Goal: Task Accomplishment & Management: Manage account settings

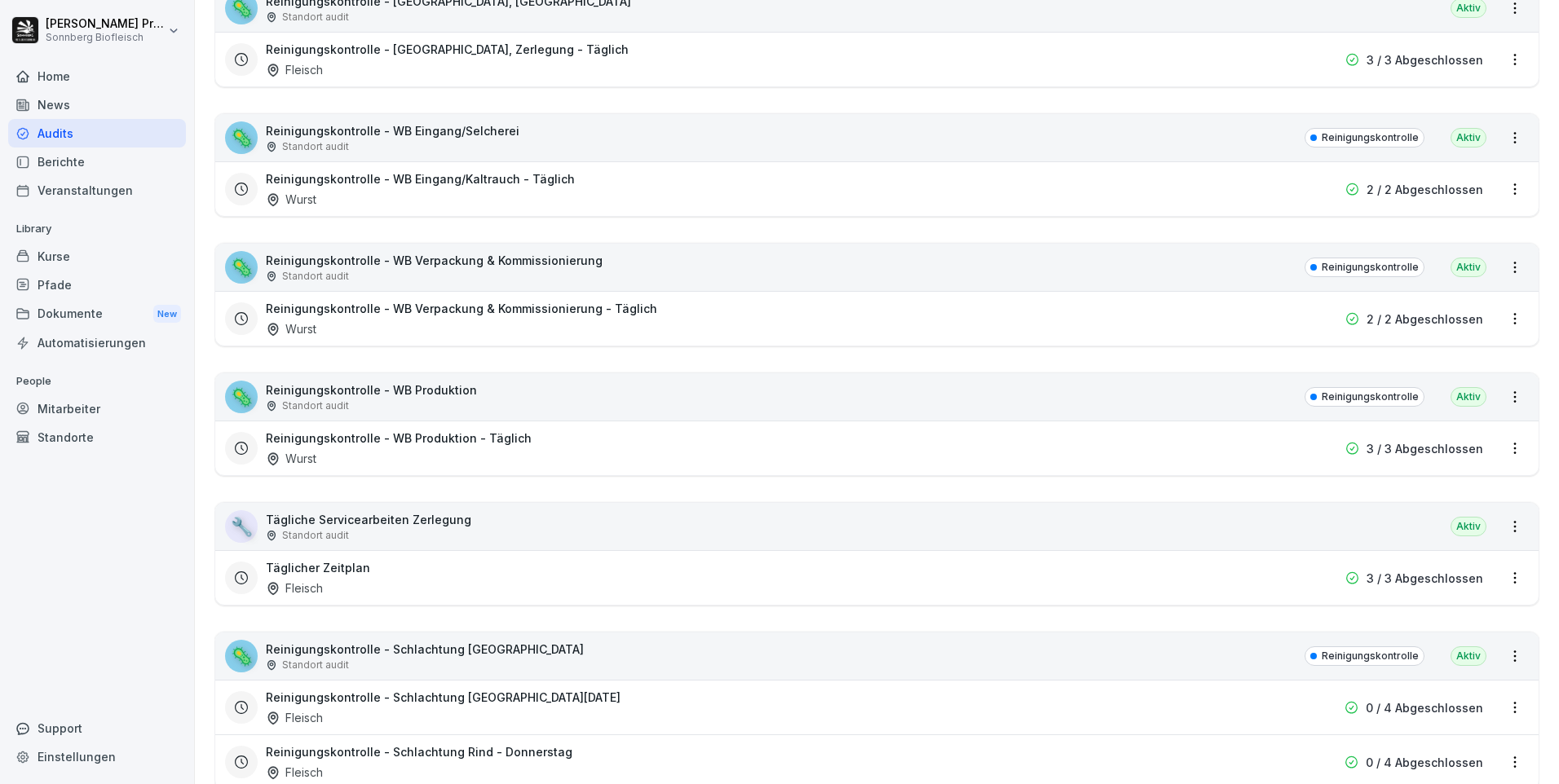
scroll to position [1141, 0]
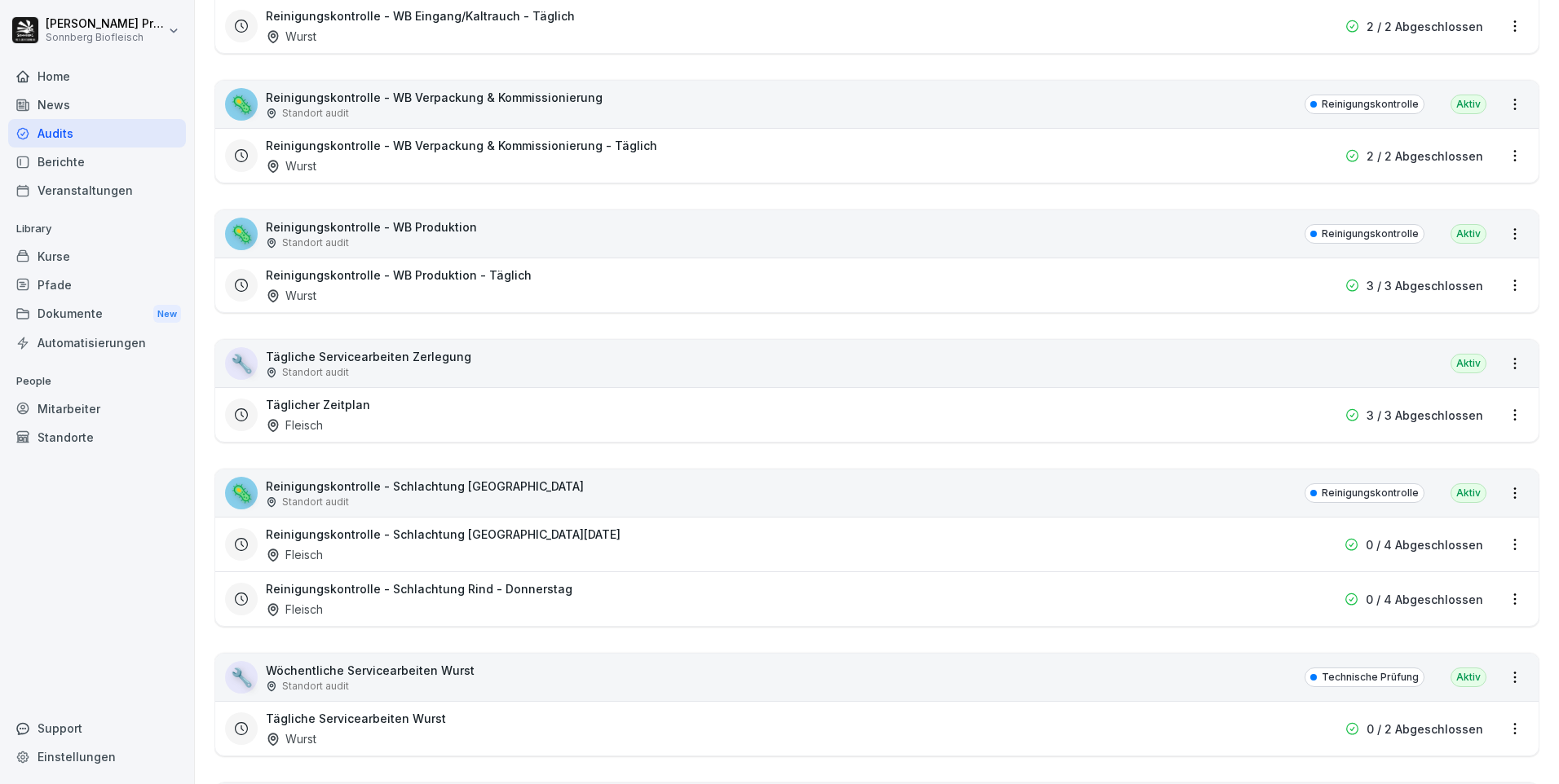
click at [686, 500] on div "🦠 Reinigungskontrolle - Schlachtung Rind Standort audit Reinigungskontrolle Akt…" at bounding box center [877, 493] width 1323 height 47
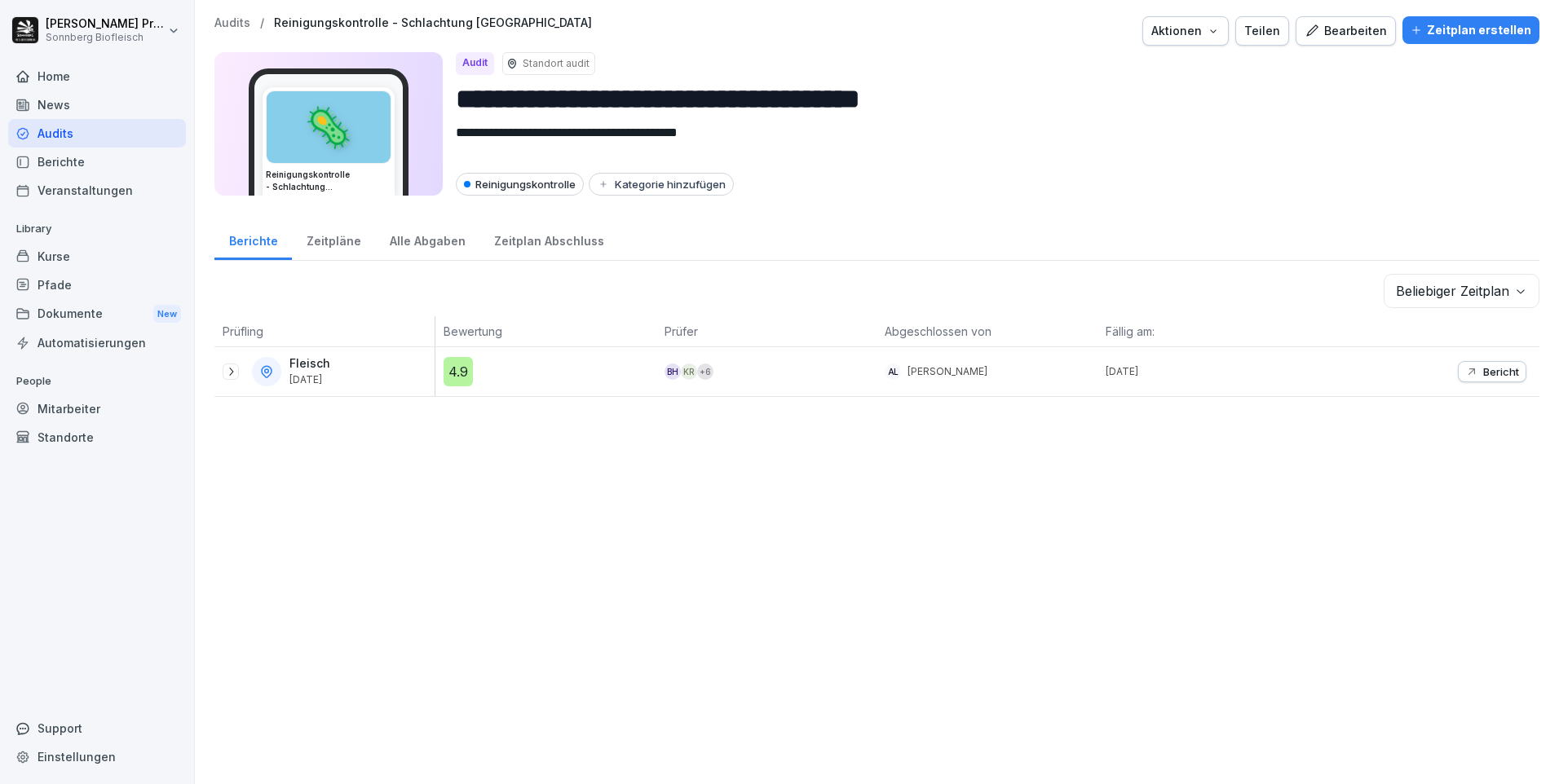
click at [1507, 292] on body "**********" at bounding box center [780, 392] width 1559 height 784
click at [341, 247] on div "Zeitpläne" at bounding box center [333, 240] width 83 height 42
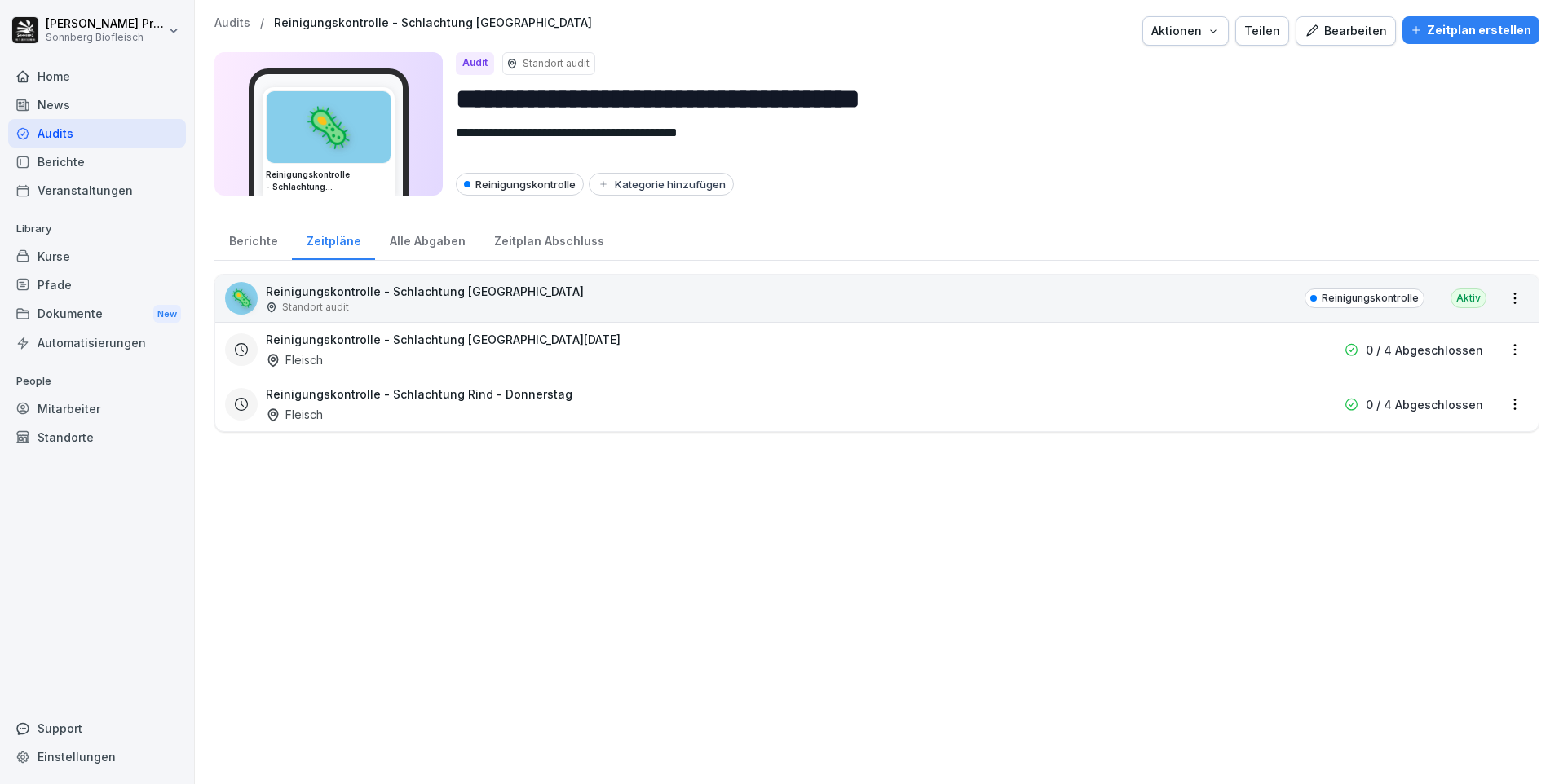
click at [1510, 349] on html "**********" at bounding box center [780, 392] width 1559 height 784
click at [0, 0] on link "Zeitplan bearbeiten" at bounding box center [0, 0] width 0 height 0
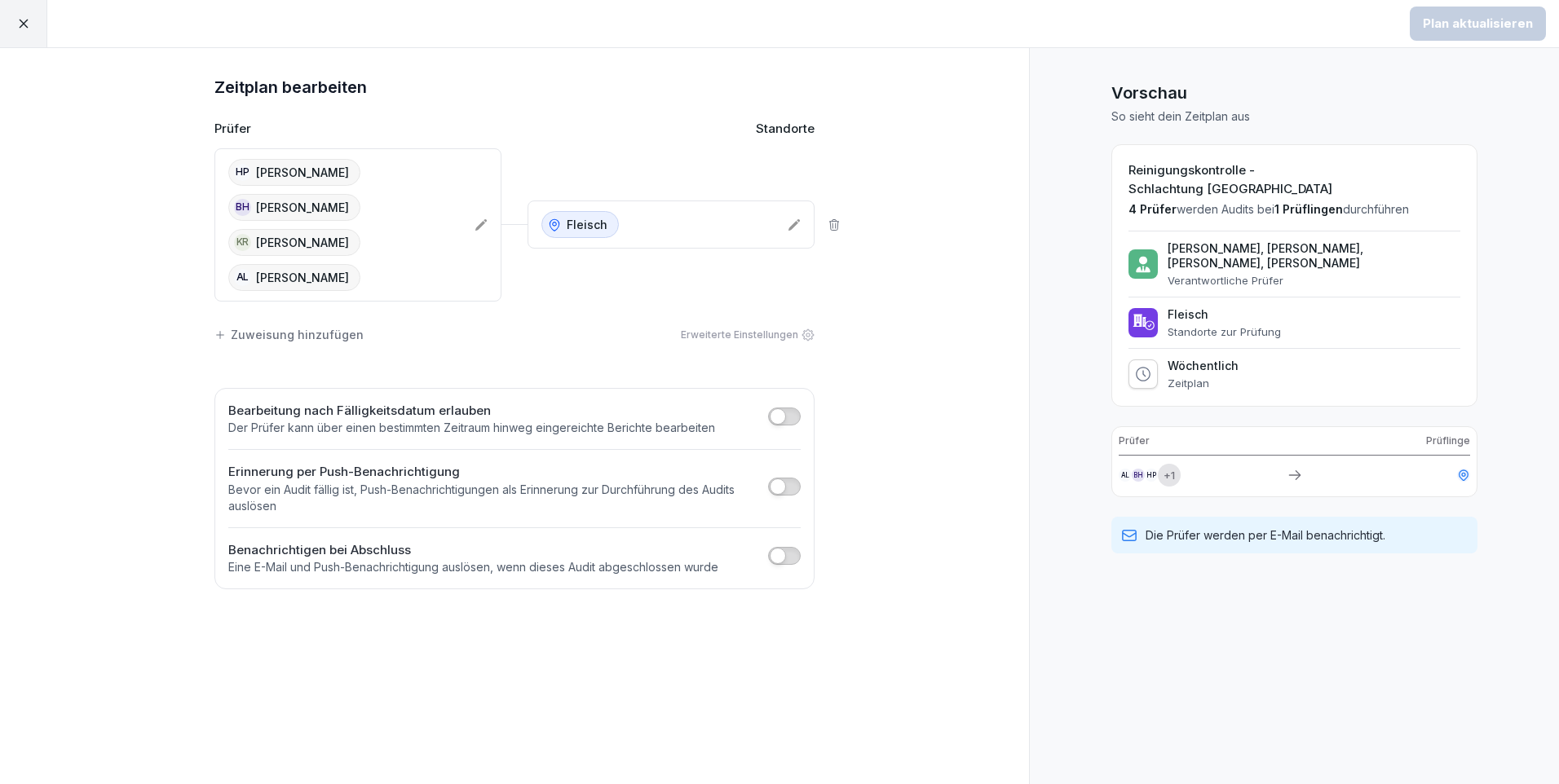
click at [486, 219] on icon at bounding box center [481, 225] width 13 height 13
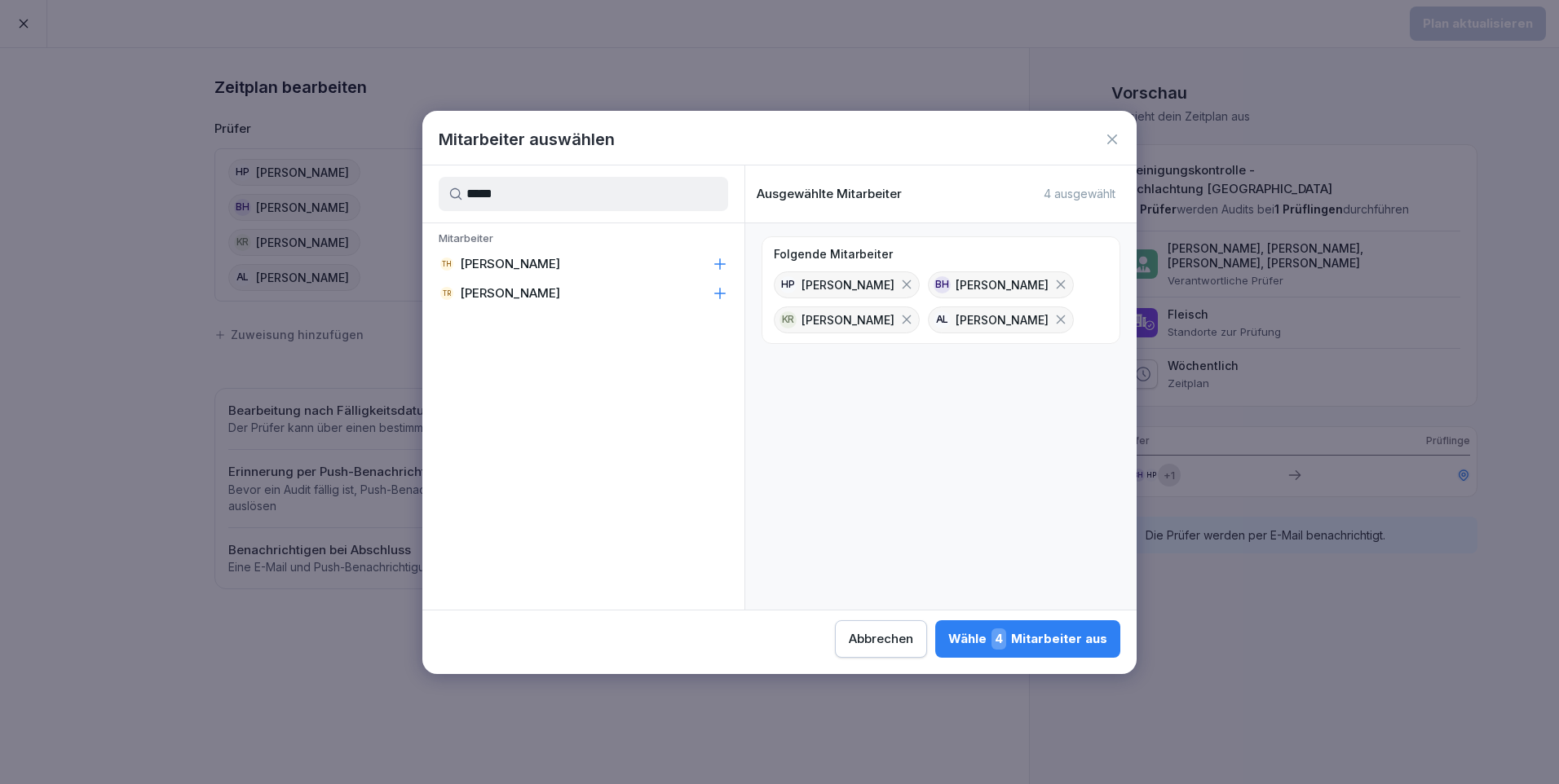
type input "*****"
click at [611, 265] on div "TH Thomas Hammer" at bounding box center [583, 263] width 322 height 29
click at [1080, 643] on div "Wähle 5 Mitarbeiter aus" at bounding box center [1029, 639] width 159 height 21
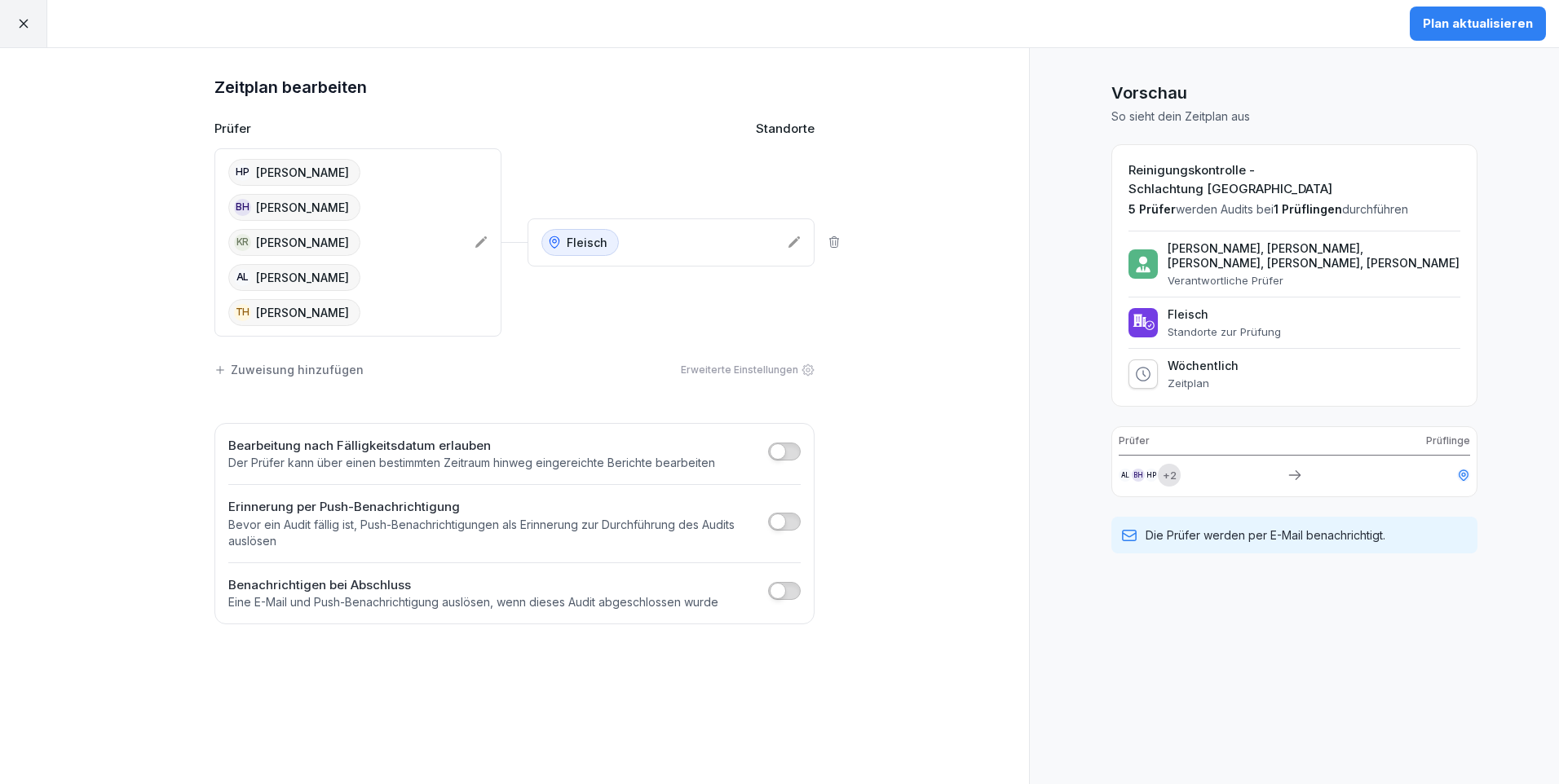
click at [1456, 30] on div "Plan aktualisieren" at bounding box center [1478, 24] width 110 height 18
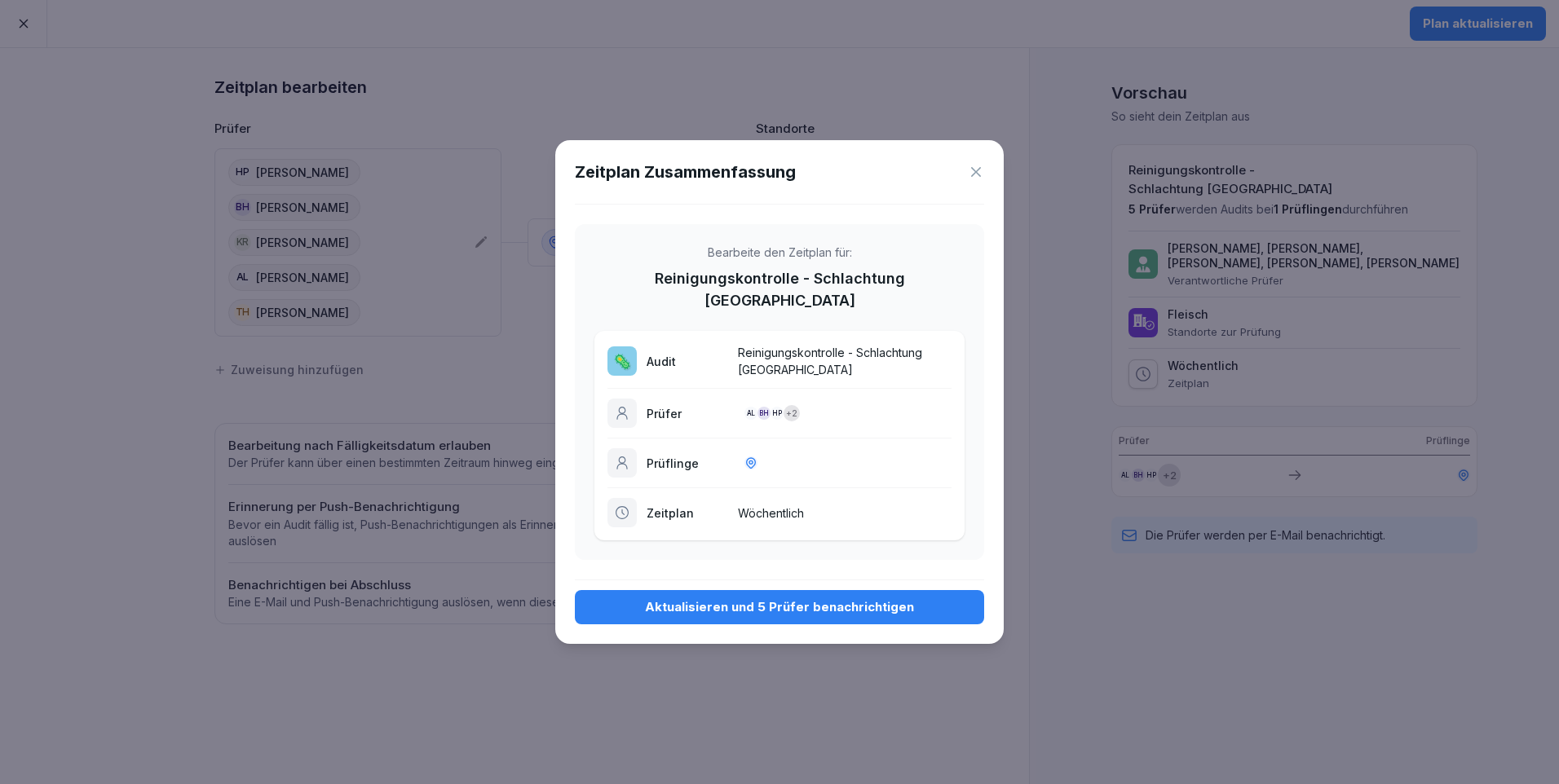
click at [806, 598] on div "Aktualisieren und 5 Prüfer benachrichtigen" at bounding box center [780, 607] width 383 height 18
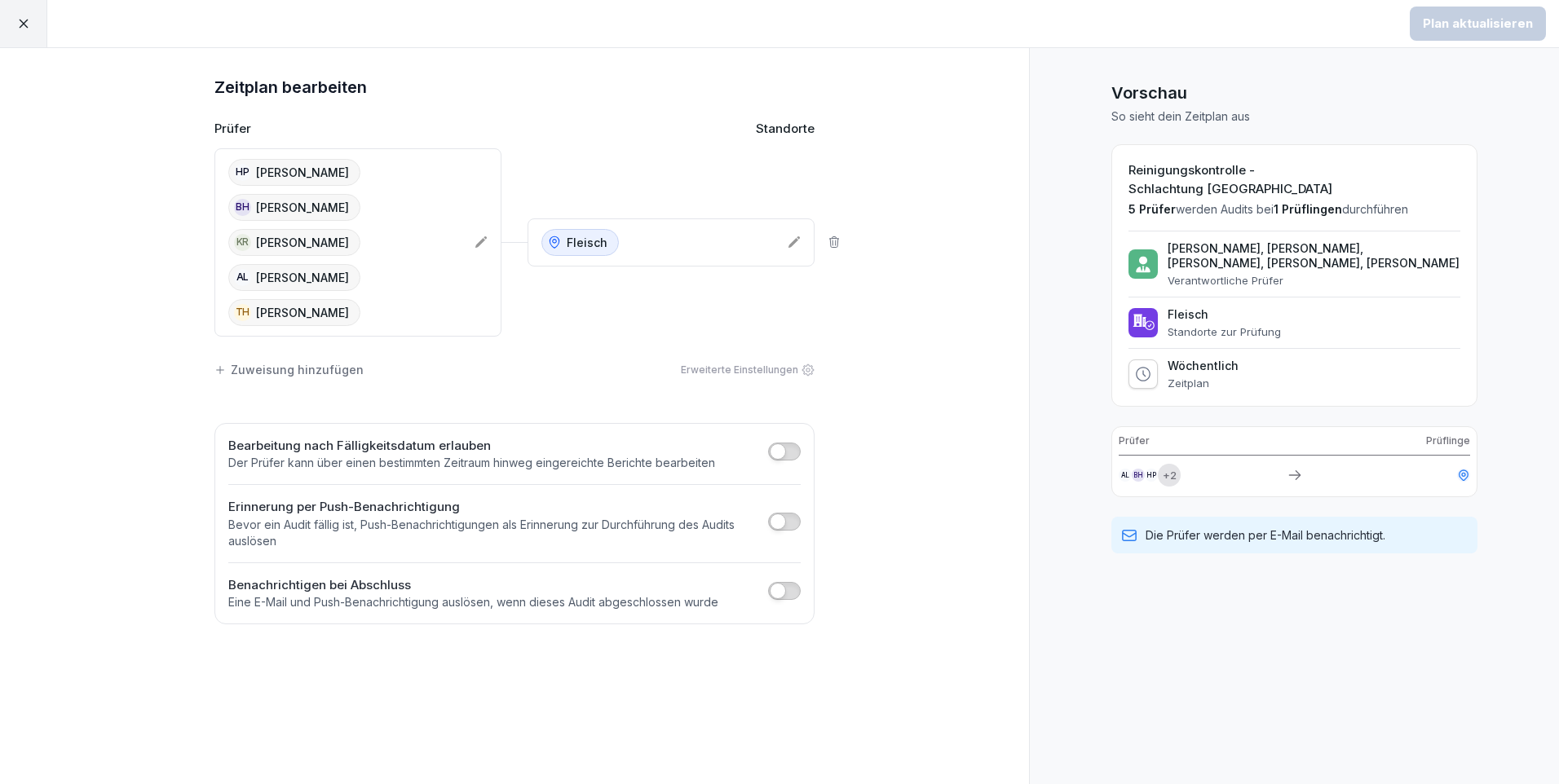
click at [18, 25] on icon at bounding box center [24, 24] width 15 height 15
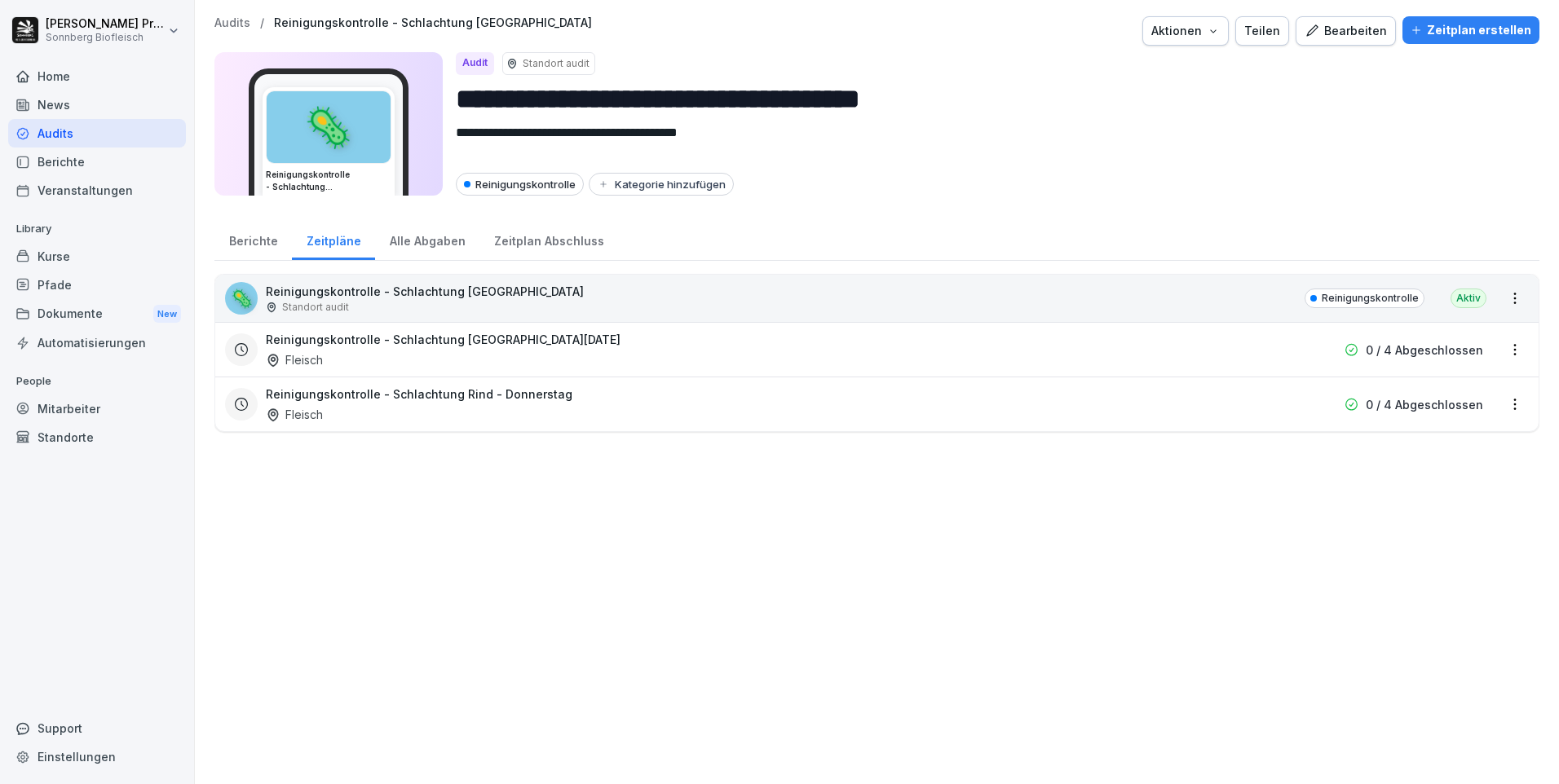
click at [1508, 402] on html "**********" at bounding box center [780, 392] width 1559 height 784
click at [0, 0] on link "Zeitplan bearbeiten" at bounding box center [0, 0] width 0 height 0
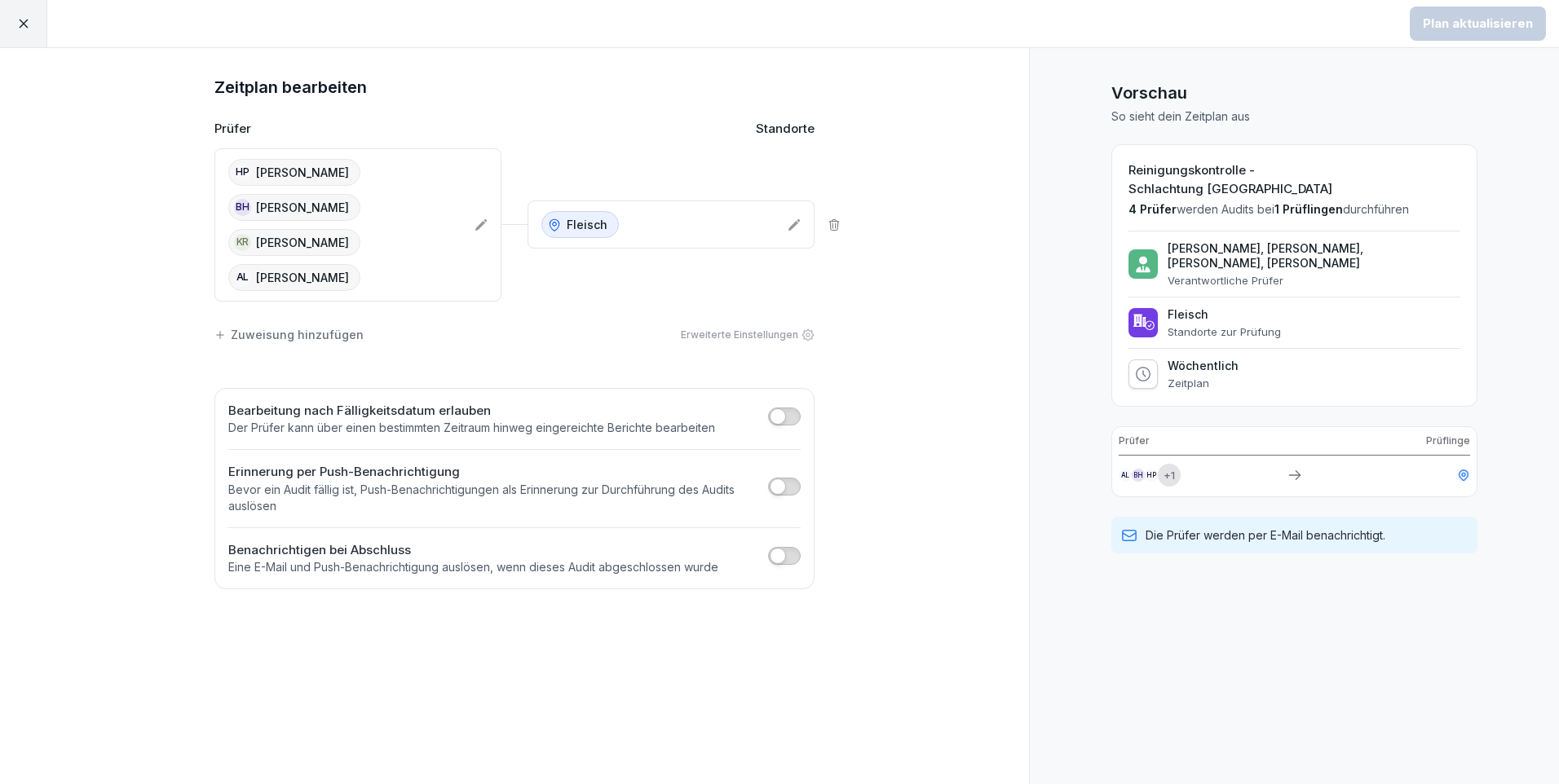
click at [480, 222] on icon at bounding box center [481, 225] width 13 height 13
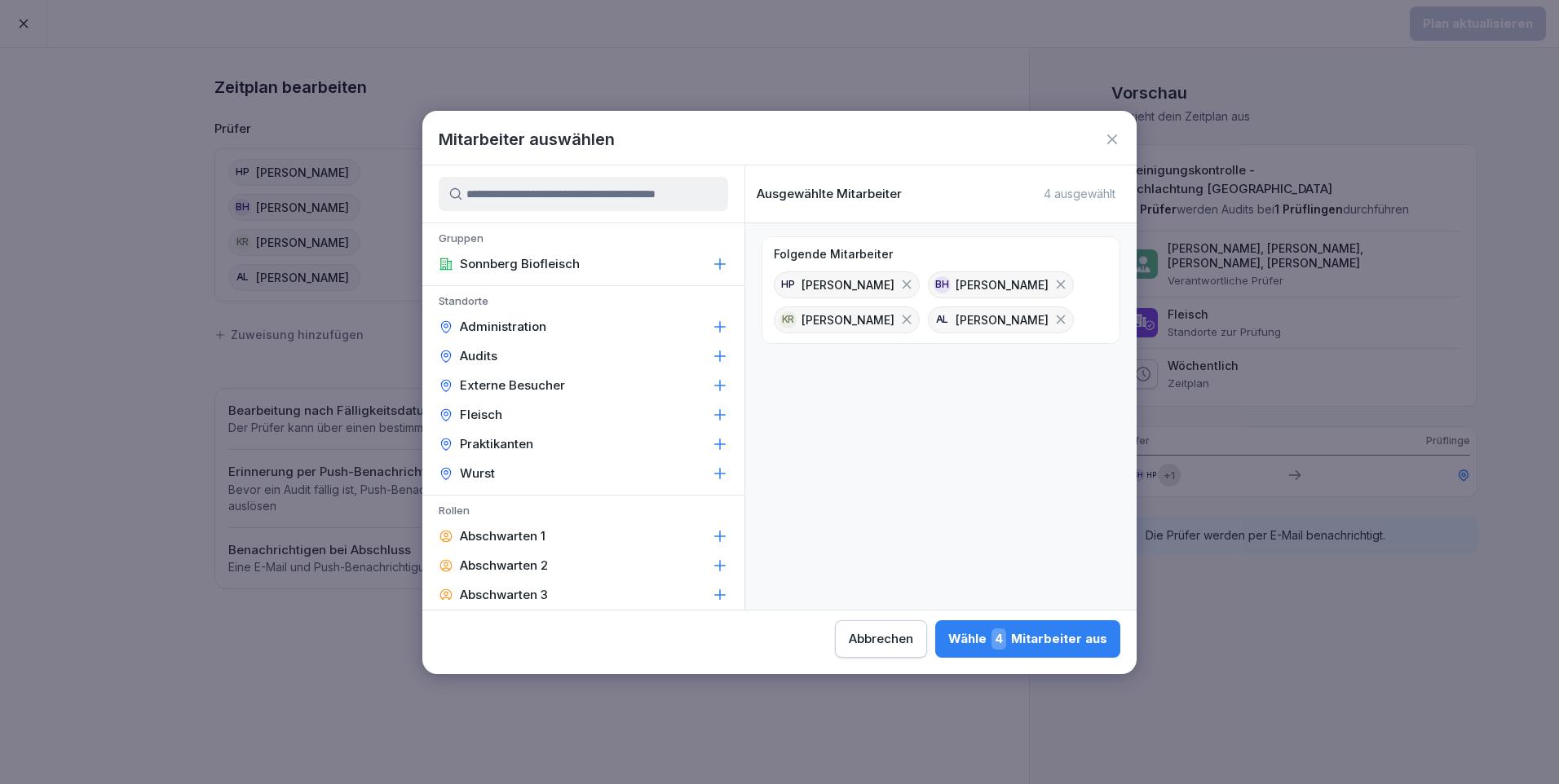
click at [496, 201] on input at bounding box center [583, 193] width 290 height 34
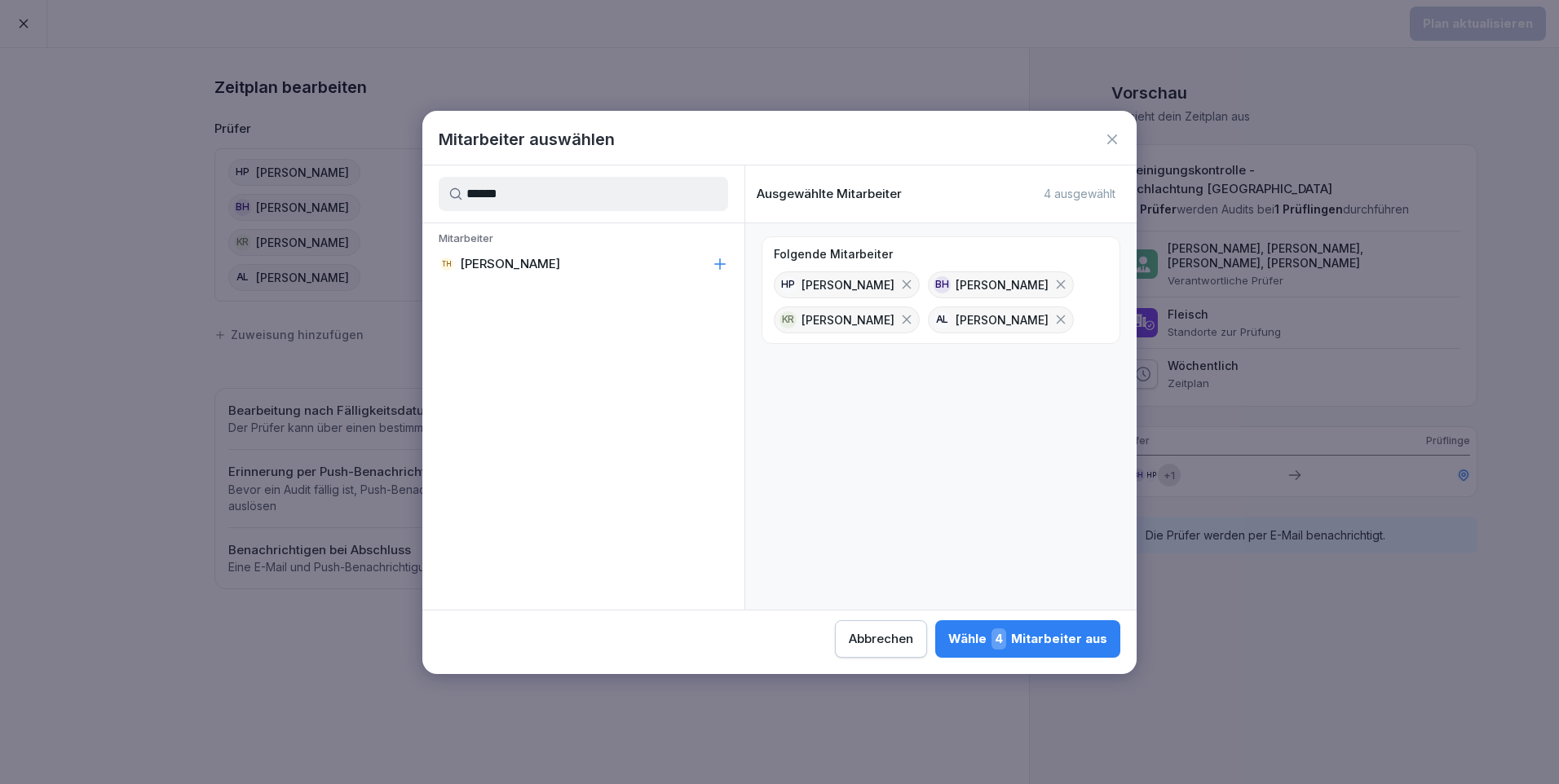
type input "******"
click at [635, 265] on div "TH Thomas Hammer" at bounding box center [583, 263] width 322 height 29
click at [1043, 639] on div "Wähle 5 Mitarbeiter aus" at bounding box center [1029, 639] width 159 height 21
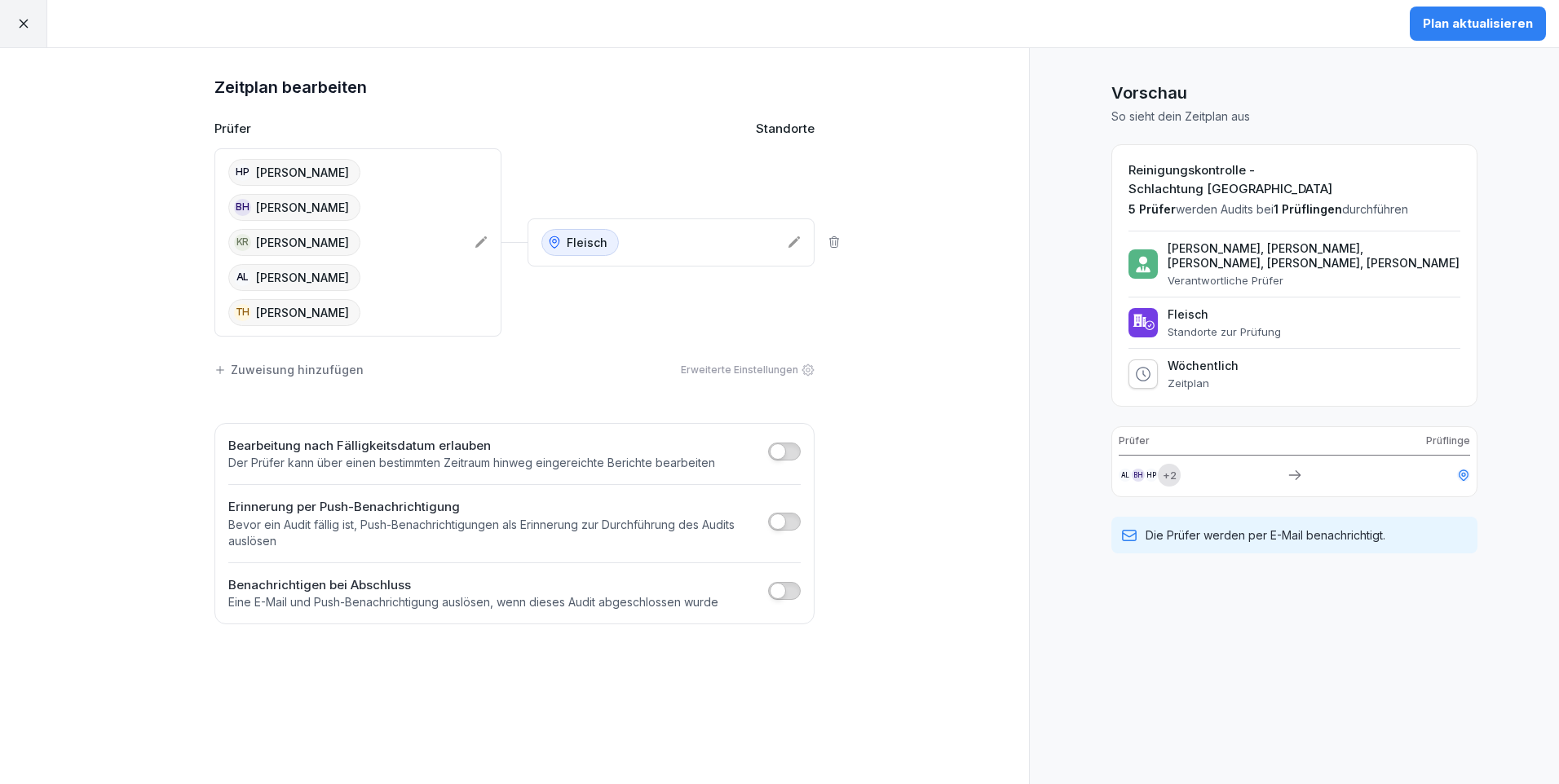
click at [1471, 21] on div "Plan aktualisieren" at bounding box center [1478, 24] width 110 height 18
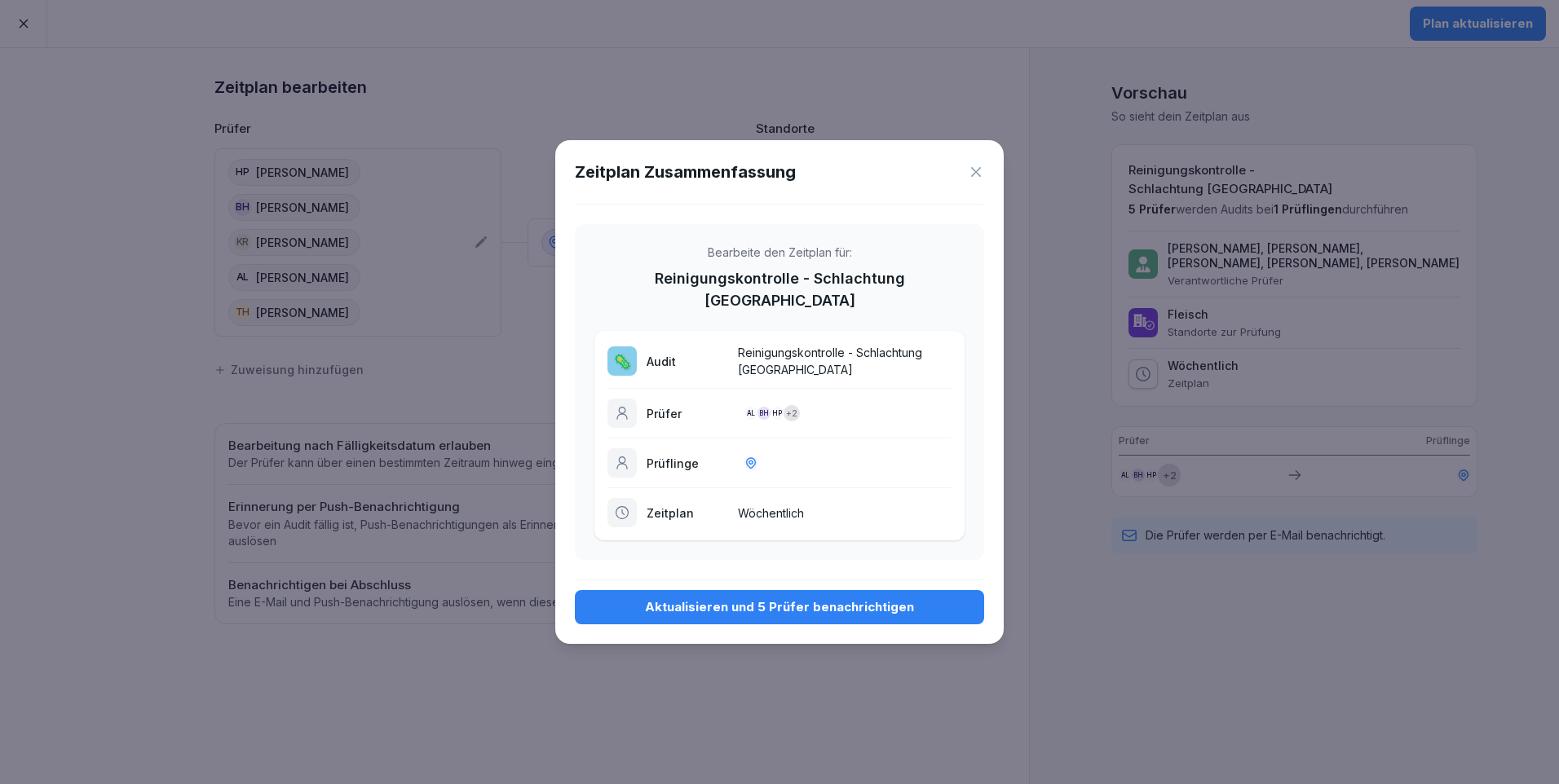
click at [817, 598] on div "Aktualisieren und 5 Prüfer benachrichtigen" at bounding box center [780, 607] width 383 height 18
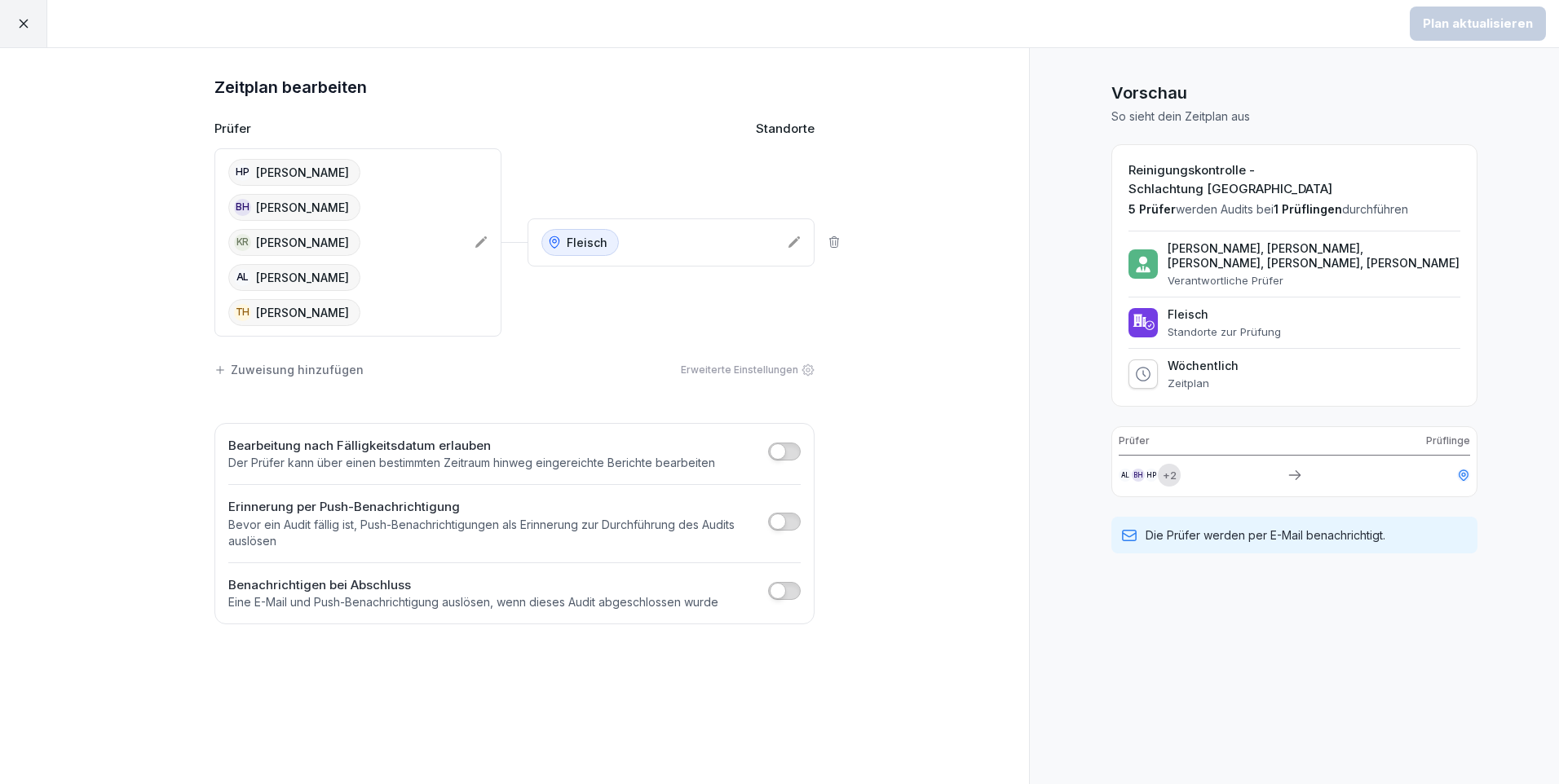
click at [27, 24] on icon at bounding box center [24, 24] width 15 height 15
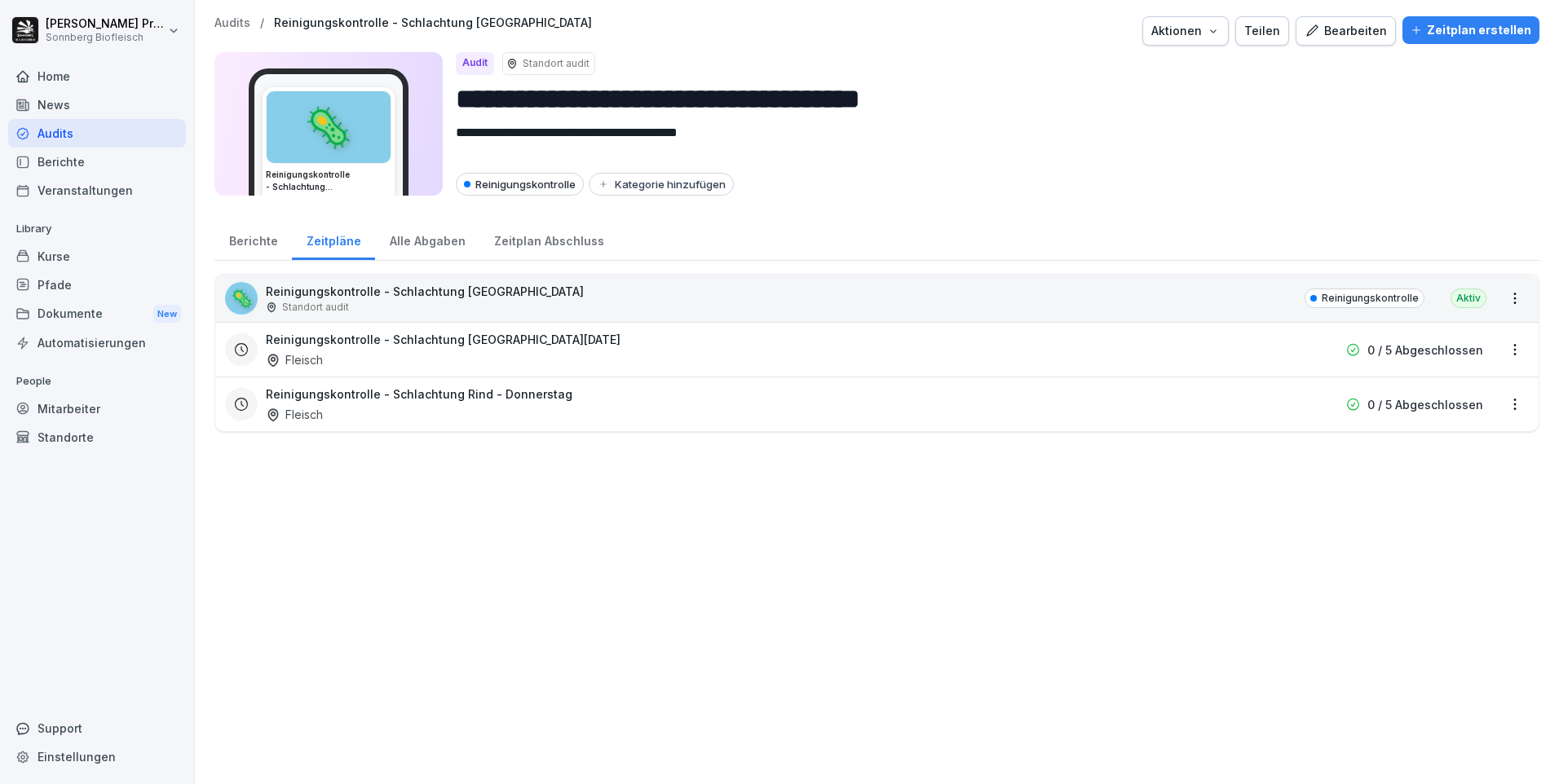
click at [225, 26] on p "Audits" at bounding box center [232, 23] width 36 height 14
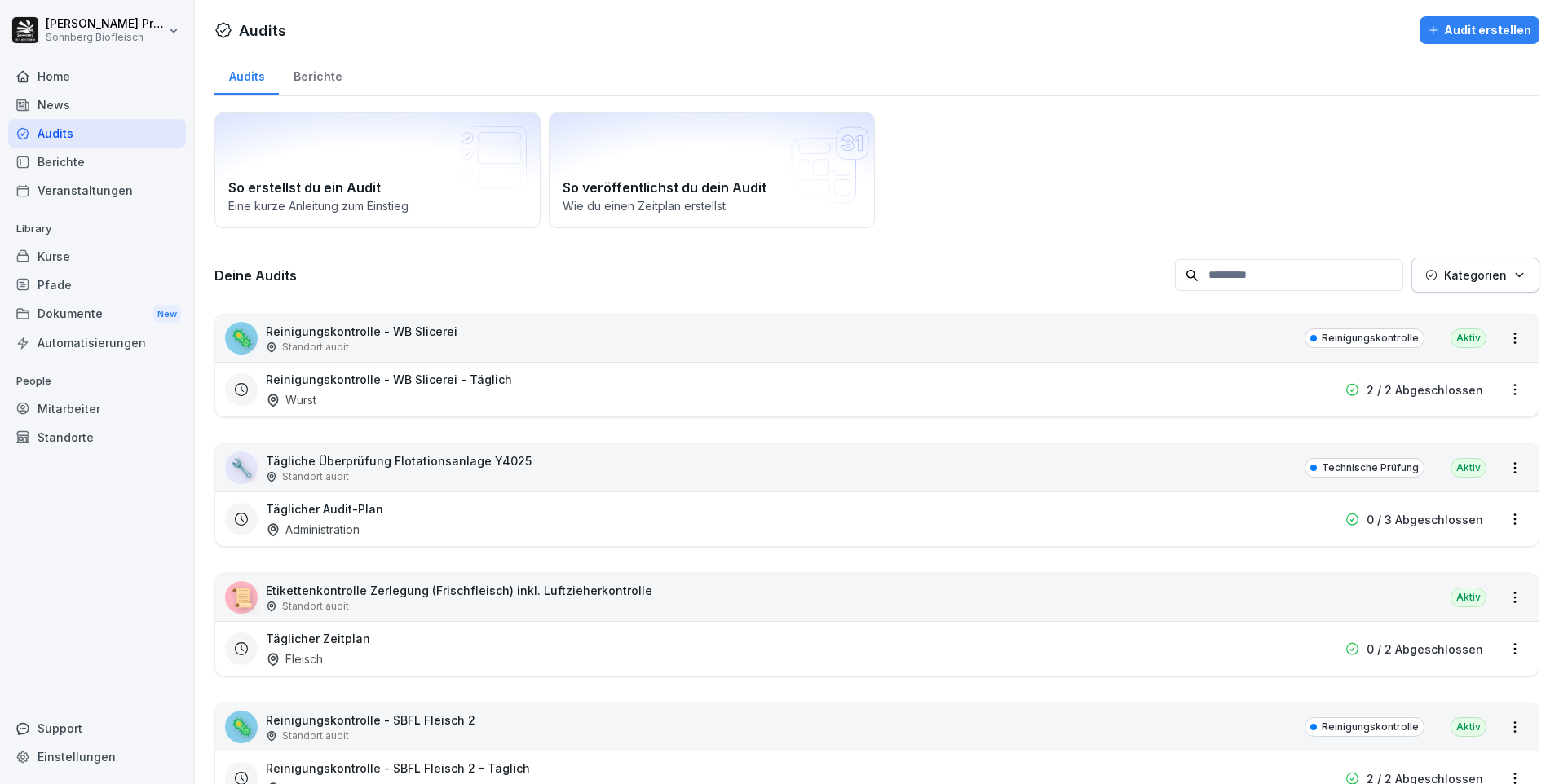
scroll to position [163, 0]
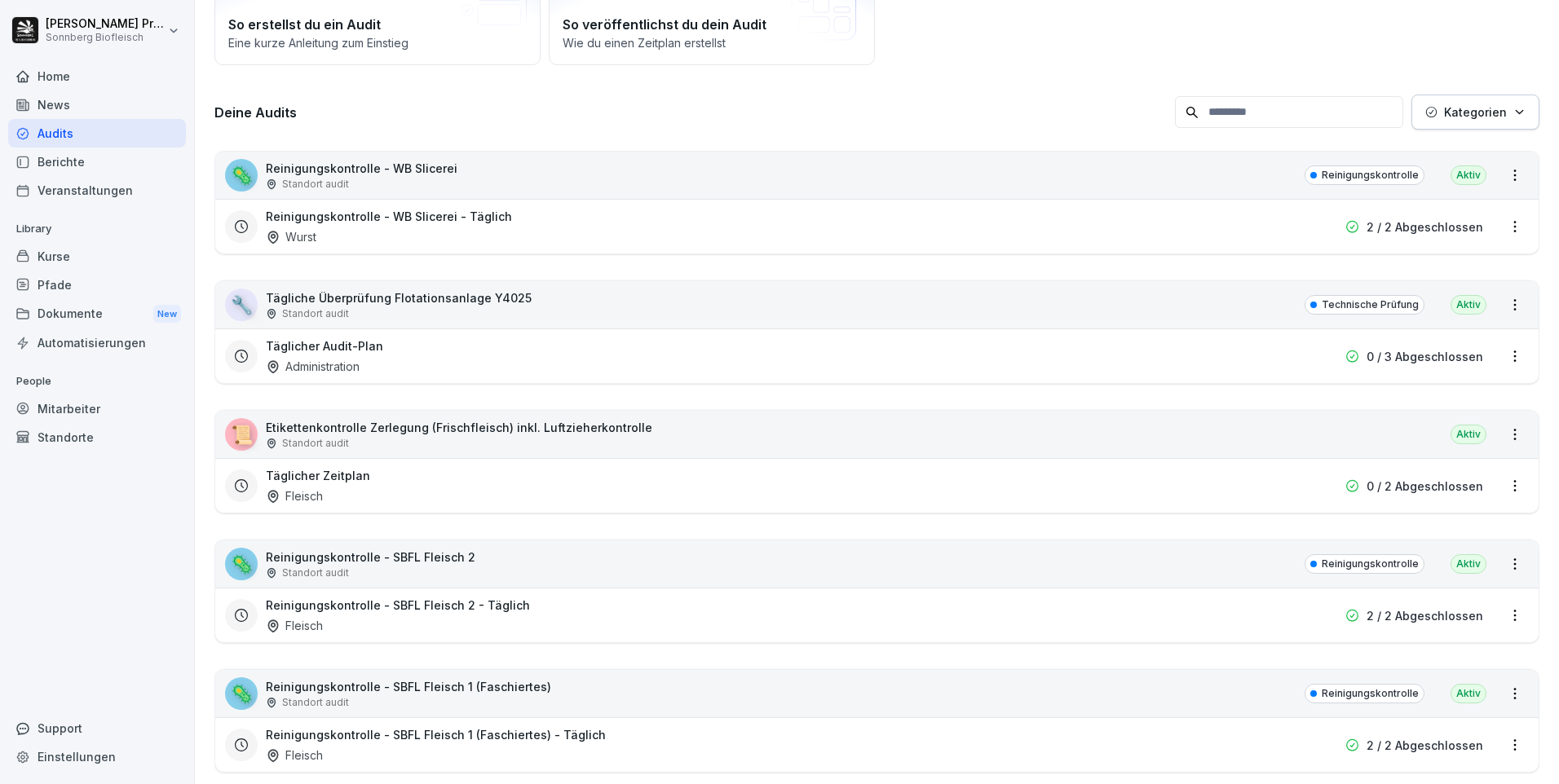
click at [1029, 437] on div "📜 Etikettenkontrolle Zerlegung (Frischfleisch) inkl. Luftzieherkontrolle Stando…" at bounding box center [877, 434] width 1323 height 47
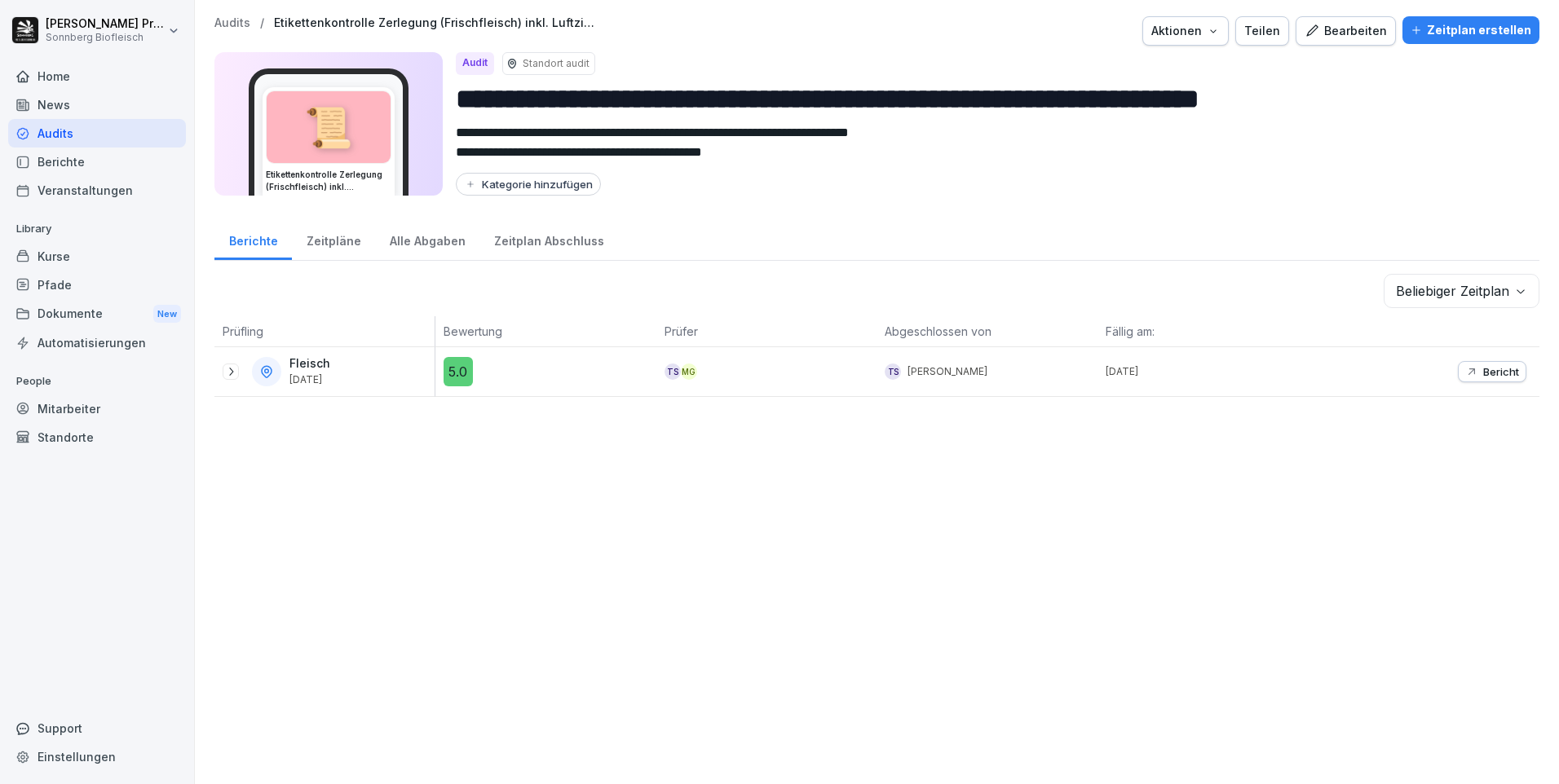
click at [225, 373] on icon at bounding box center [231, 372] width 13 height 13
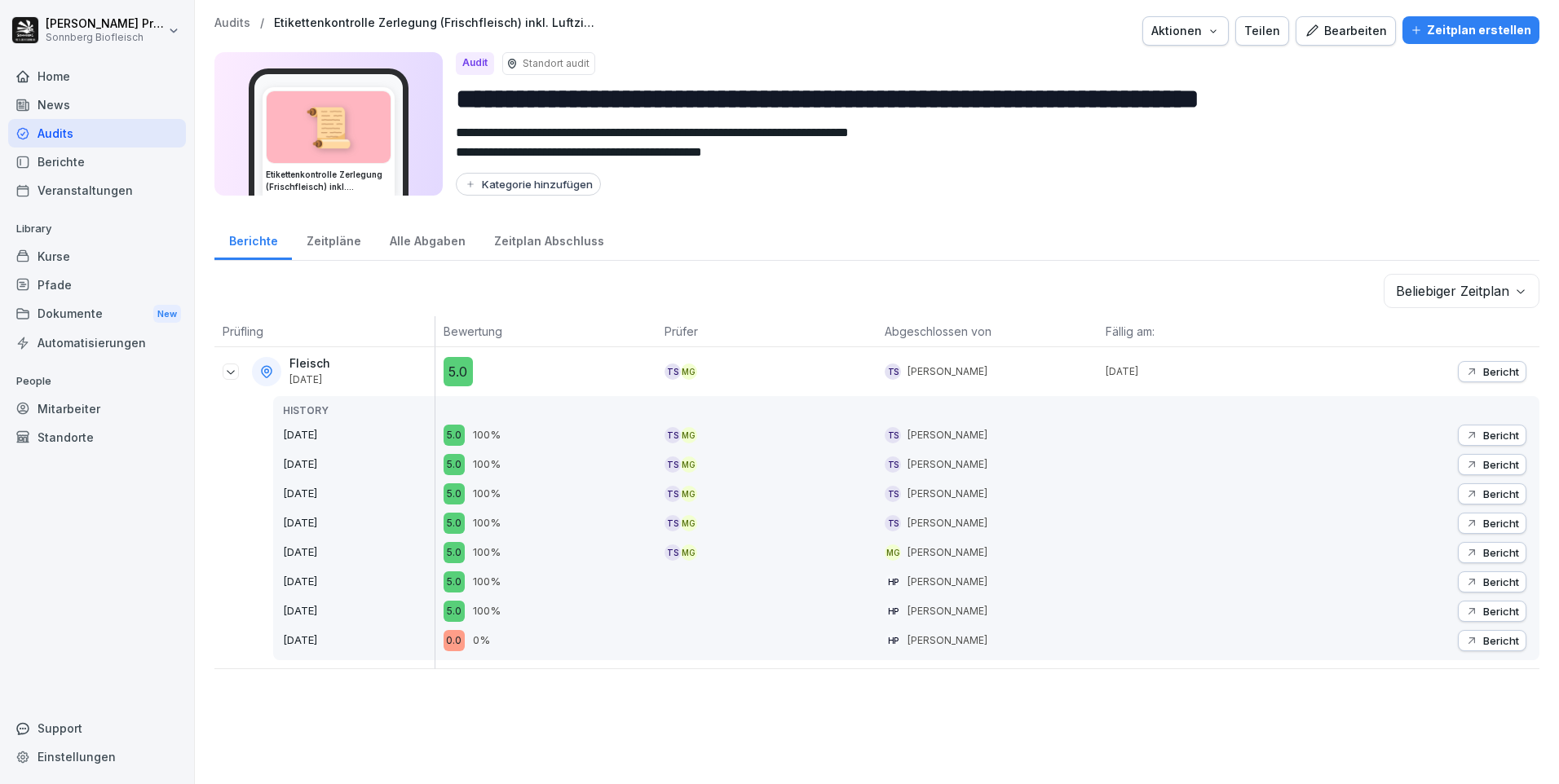
click at [237, 20] on p "Audits" at bounding box center [232, 23] width 36 height 14
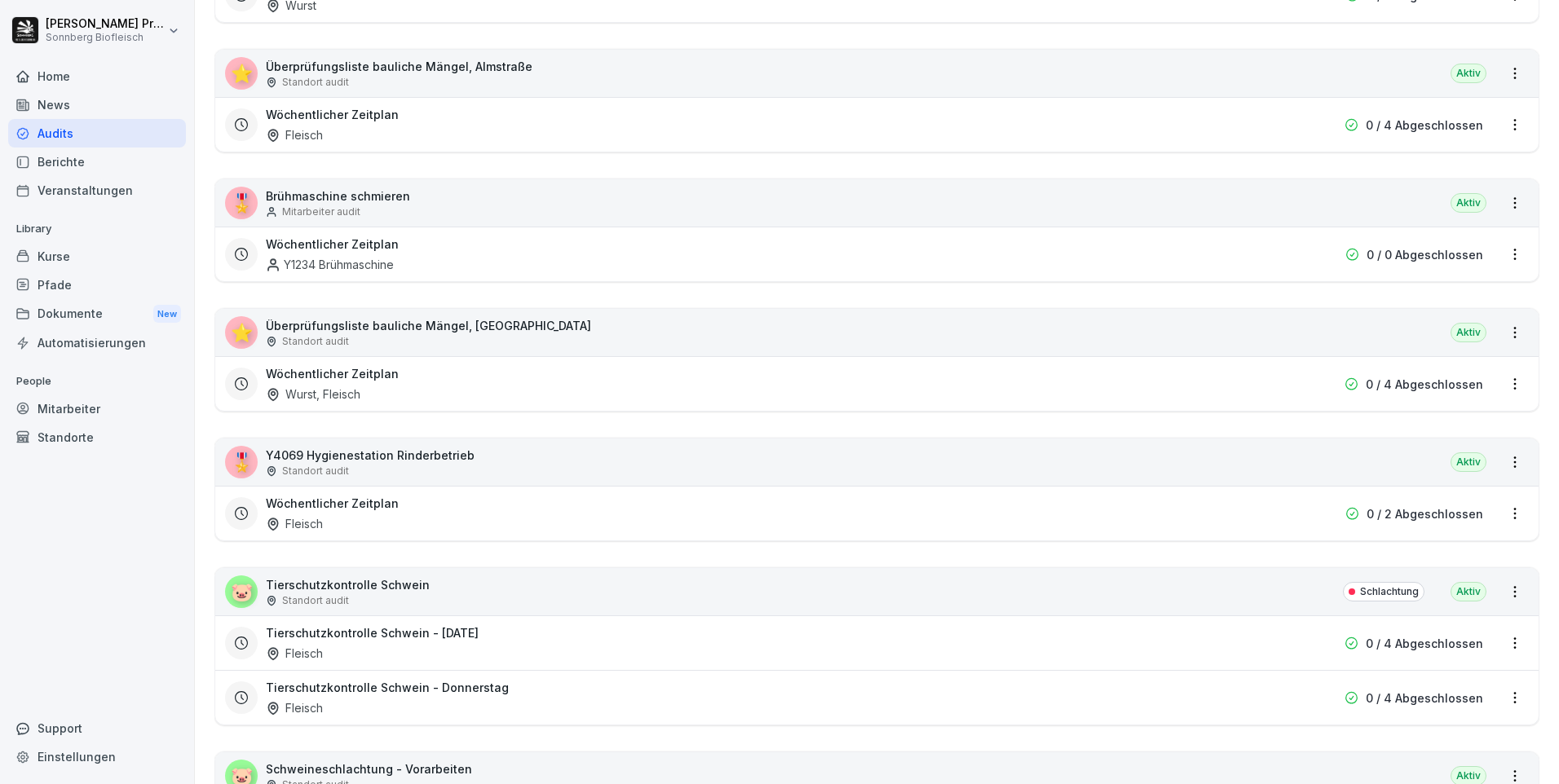
scroll to position [2119, 0]
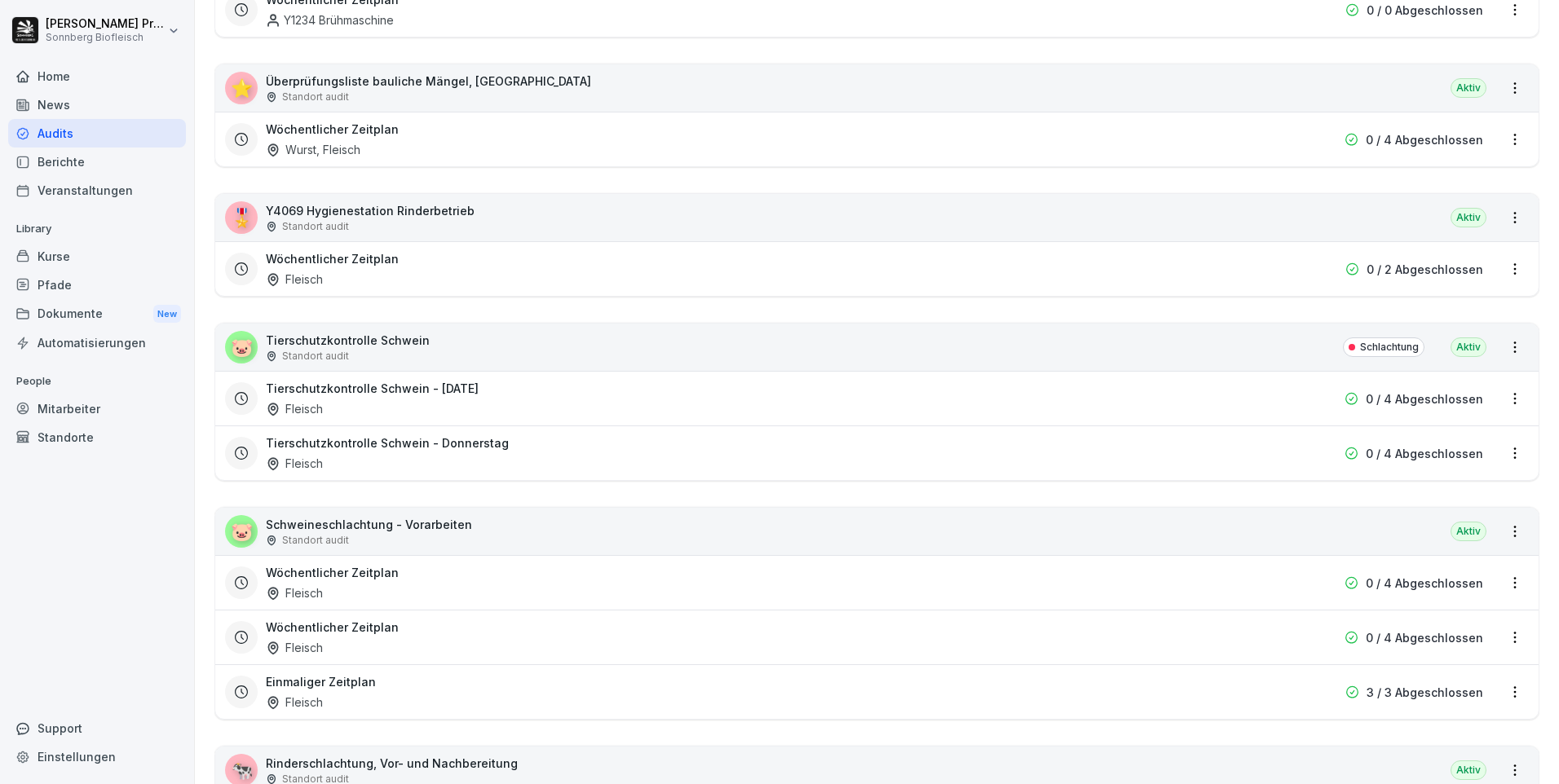
click at [818, 348] on div "🐷 Tierschutzkontrolle Schwein Standort audit Schlachtung Aktiv" at bounding box center [877, 347] width 1323 height 47
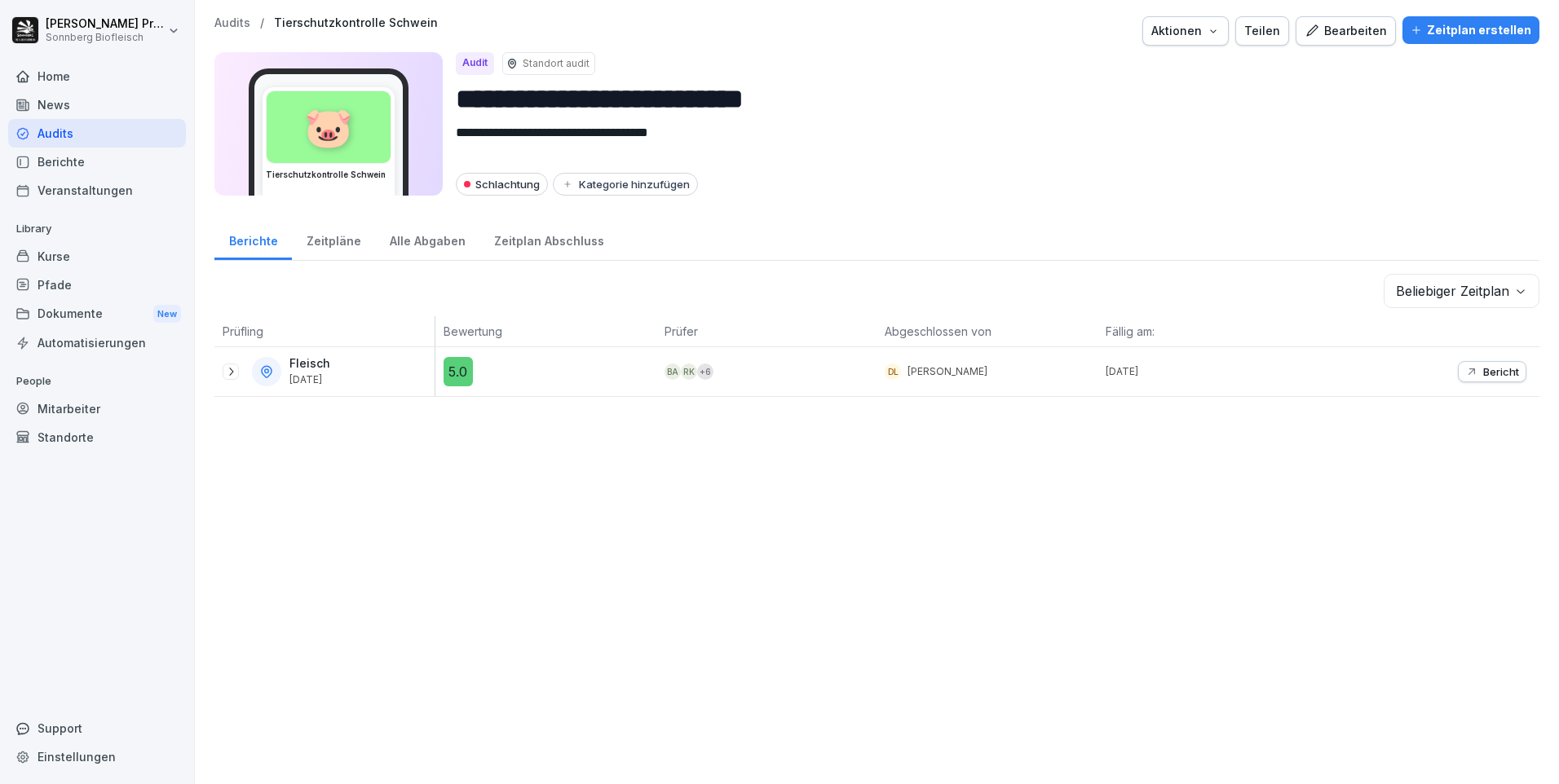
click at [220, 369] on div "Fleisch 11. Sept. 2025" at bounding box center [324, 372] width 220 height 49
click at [228, 371] on icon at bounding box center [231, 372] width 13 height 13
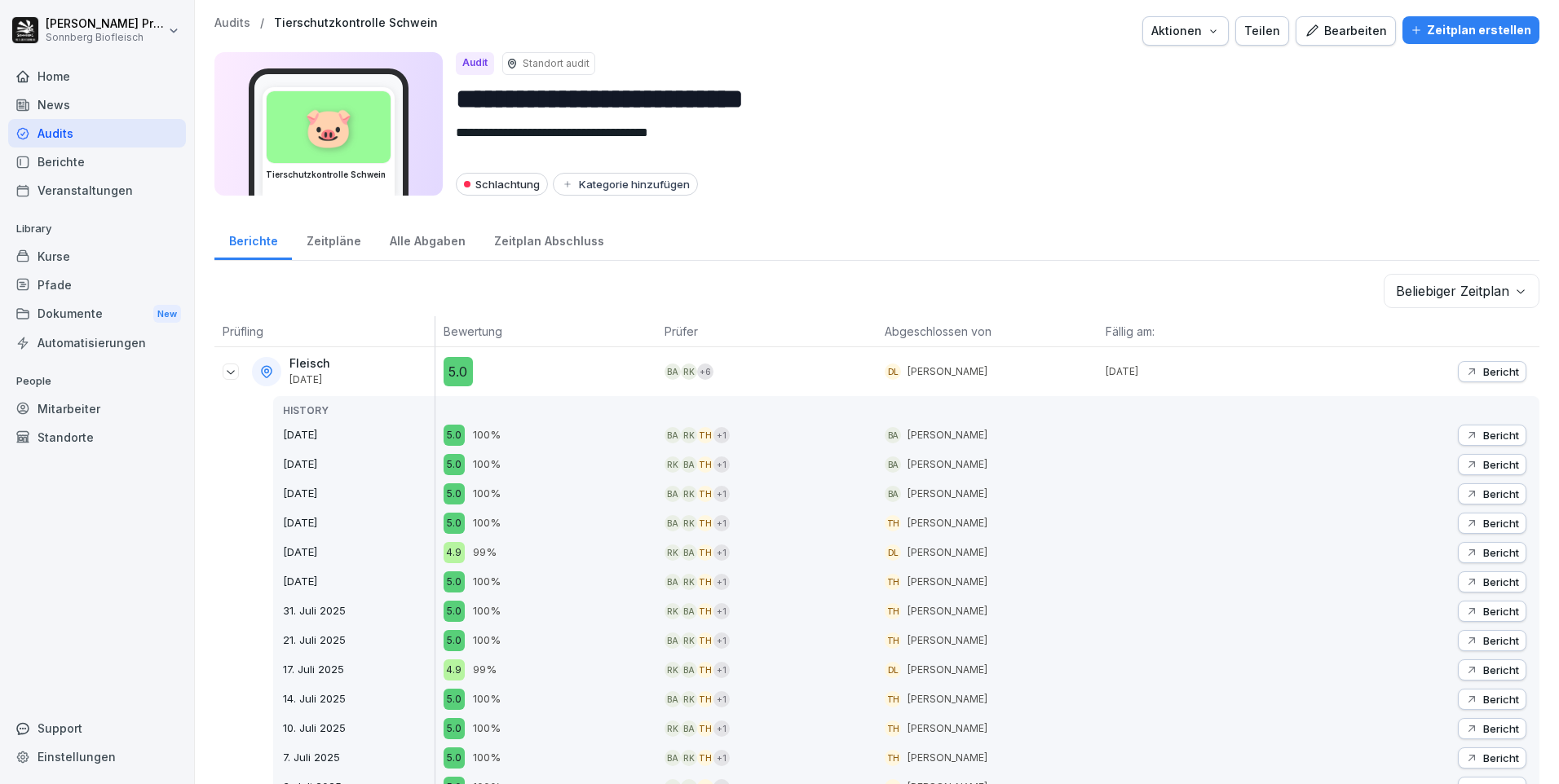
click at [742, 187] on div "Schlachtung Kategorie hinzufügen" at bounding box center [991, 184] width 1070 height 23
click at [544, 241] on div "Zeitplan Abschluss" at bounding box center [548, 240] width 139 height 42
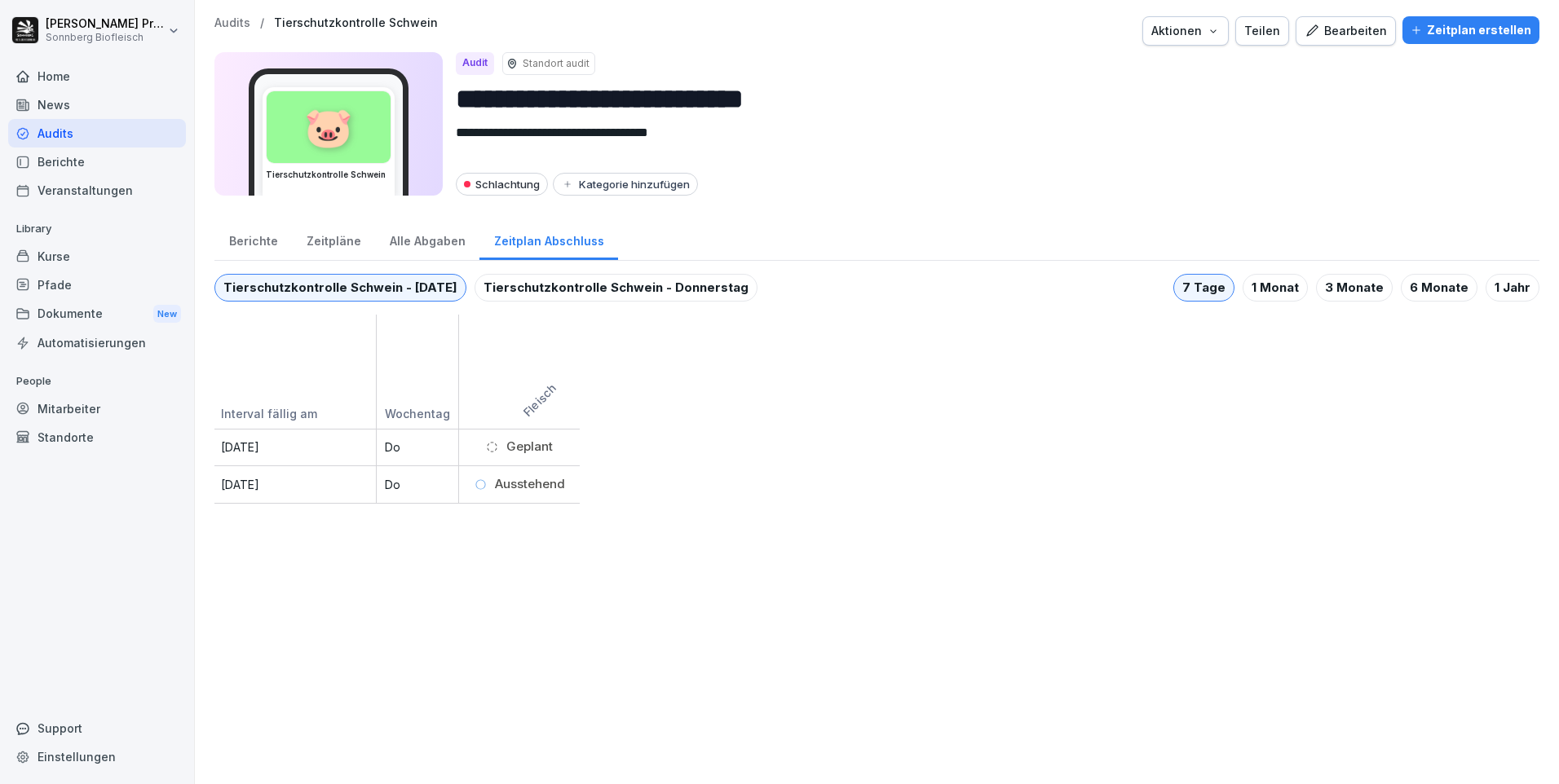
click at [429, 237] on div "Alle Abgaben" at bounding box center [427, 240] width 105 height 42
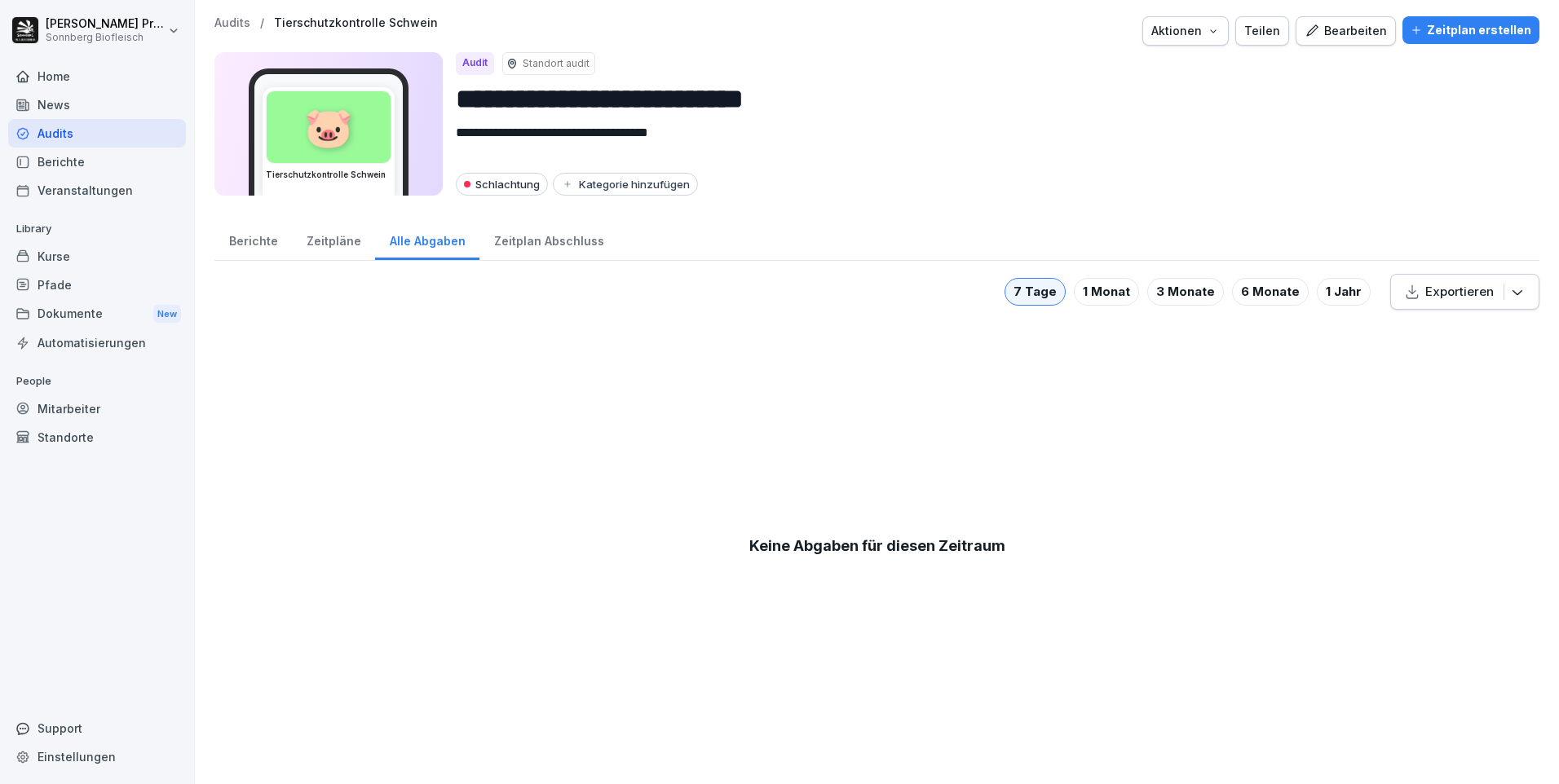
click at [333, 237] on div "Zeitpläne" at bounding box center [333, 240] width 83 height 42
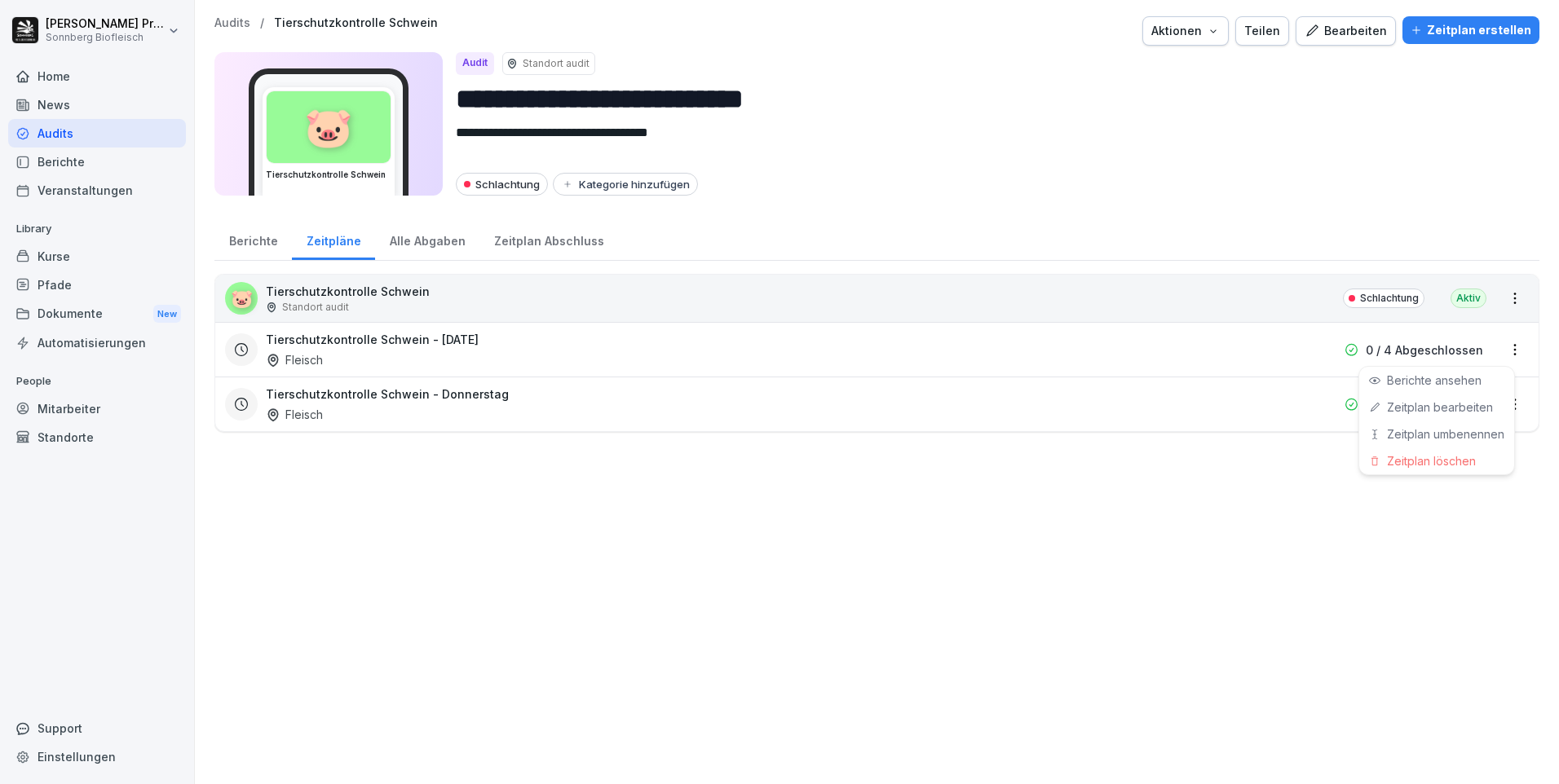
click at [1500, 356] on html "**********" at bounding box center [780, 392] width 1559 height 784
click at [0, 0] on link "Zeitplan bearbeiten" at bounding box center [0, 0] width 0 height 0
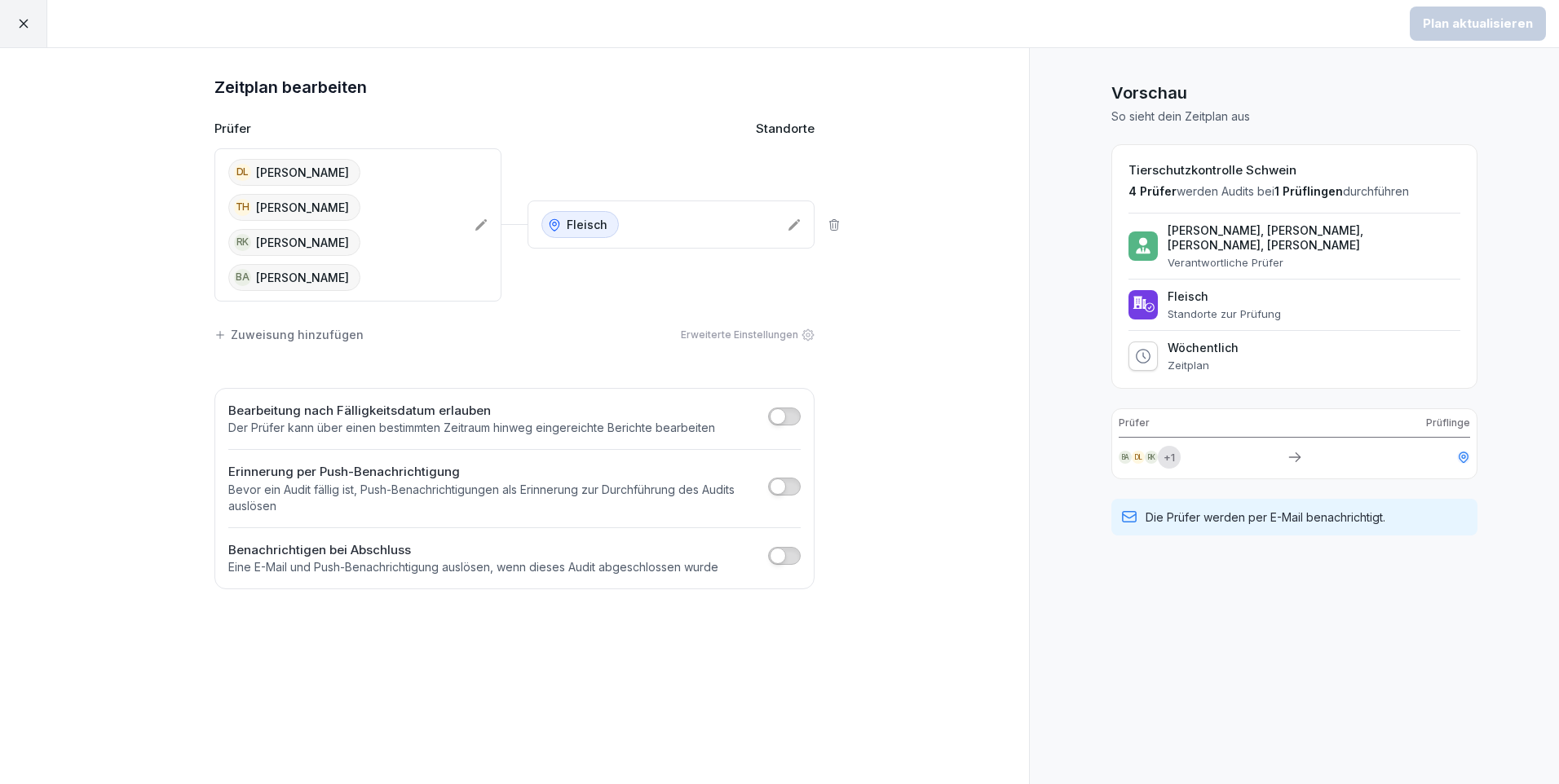
click at [24, 27] on icon at bounding box center [24, 24] width 15 height 15
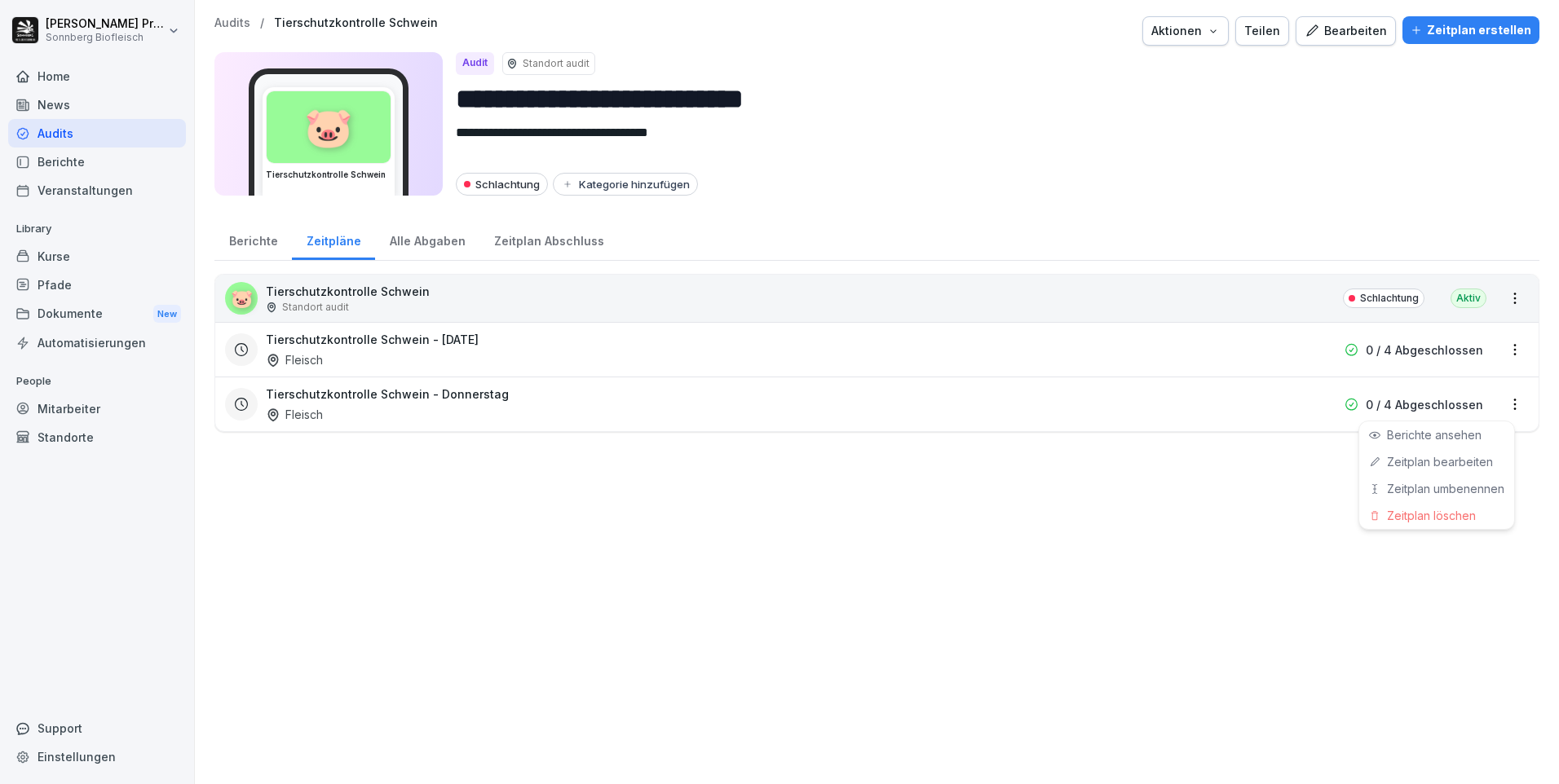
click at [1499, 405] on html "**********" at bounding box center [780, 392] width 1559 height 784
click at [0, 0] on link "Zeitplan bearbeiten" at bounding box center [0, 0] width 0 height 0
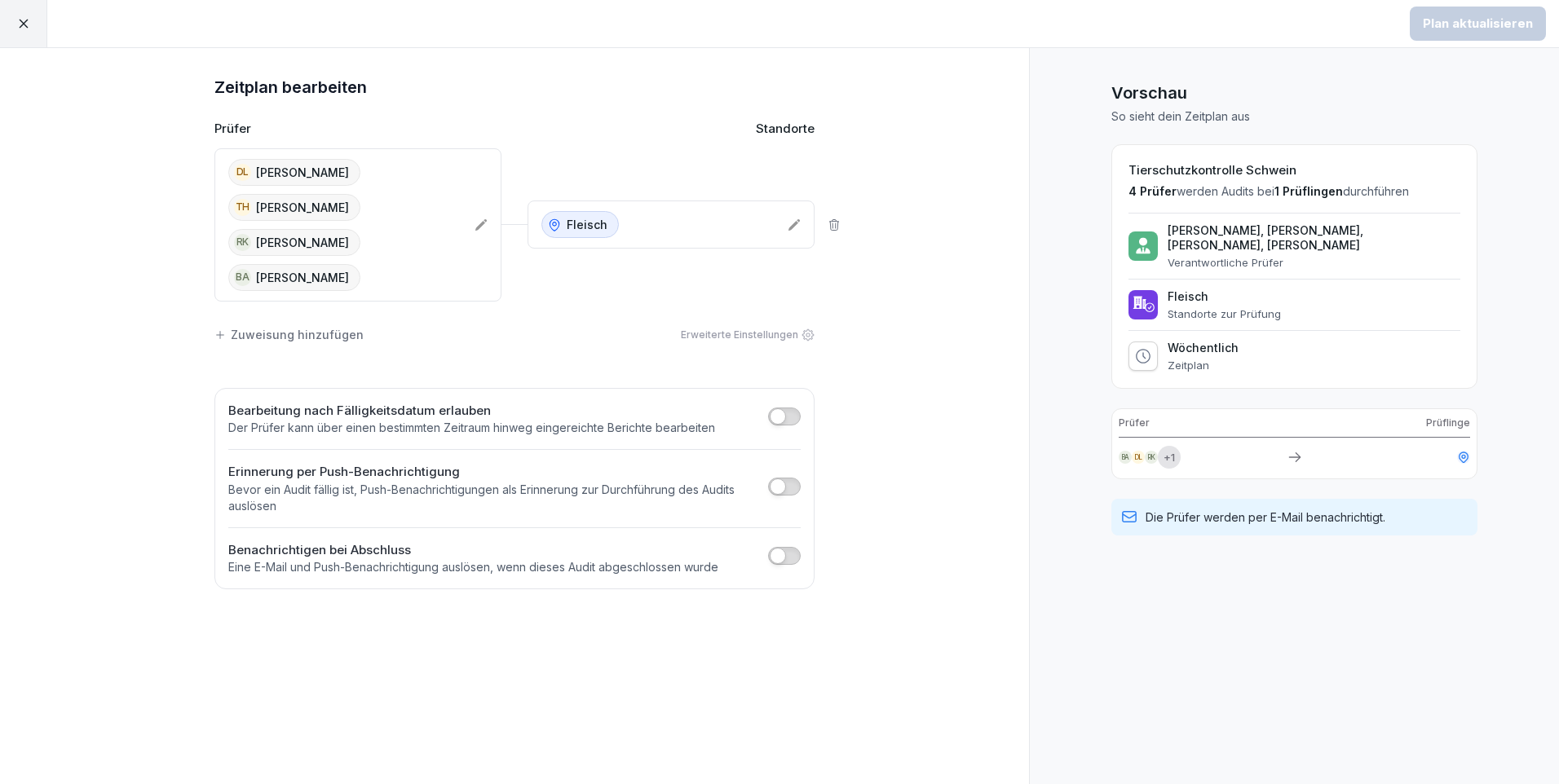
click at [22, 22] on icon at bounding box center [24, 25] width 9 height 9
